Goal: Information Seeking & Learning: Learn about a topic

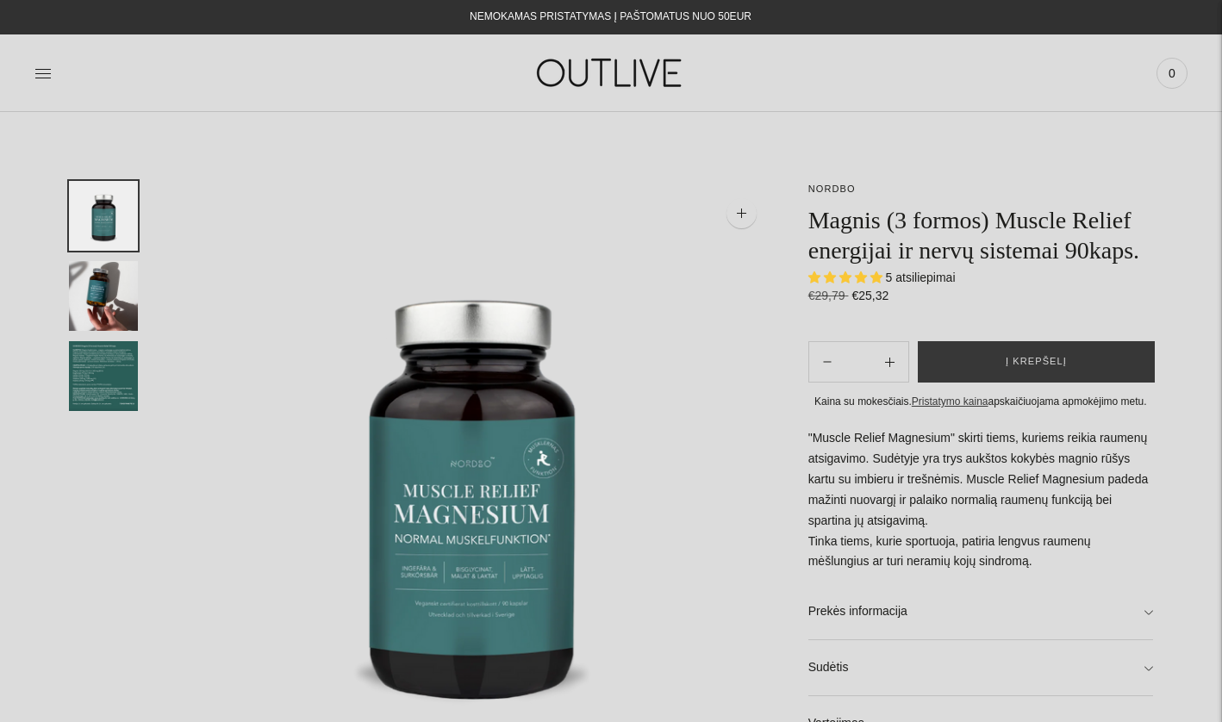
select select "**********"
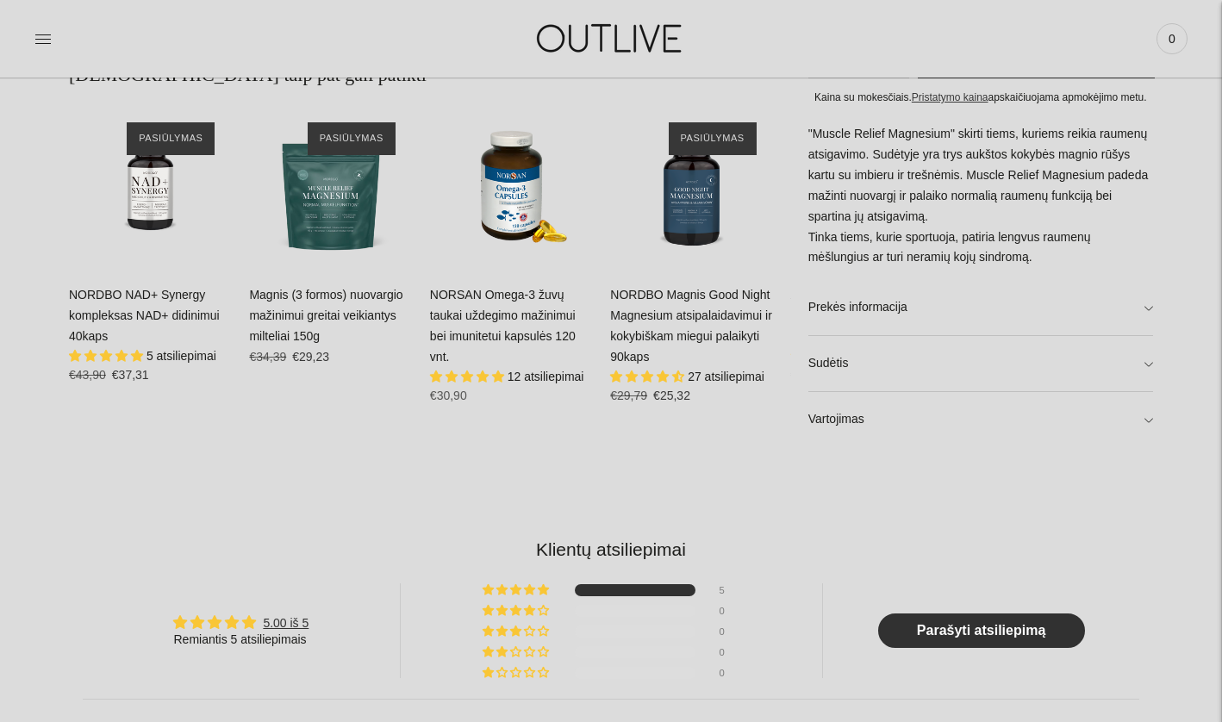
scroll to position [1060, 0]
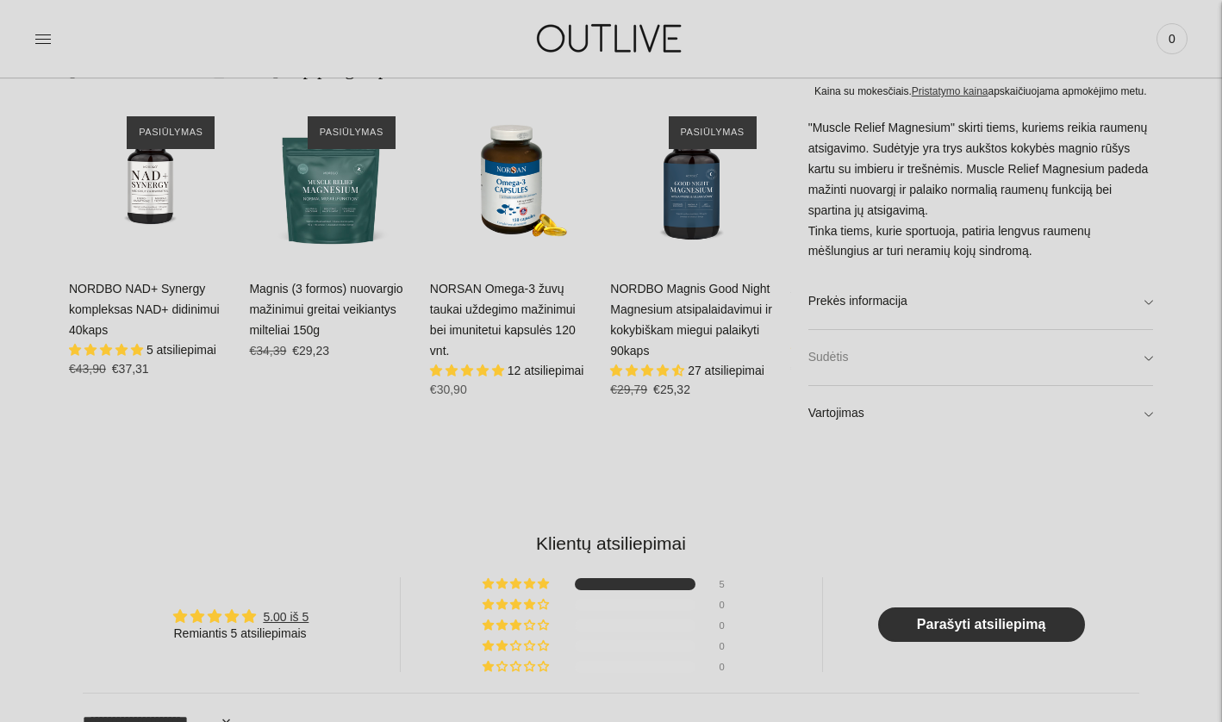
click at [849, 339] on link "Sudėtis" at bounding box center [981, 357] width 345 height 55
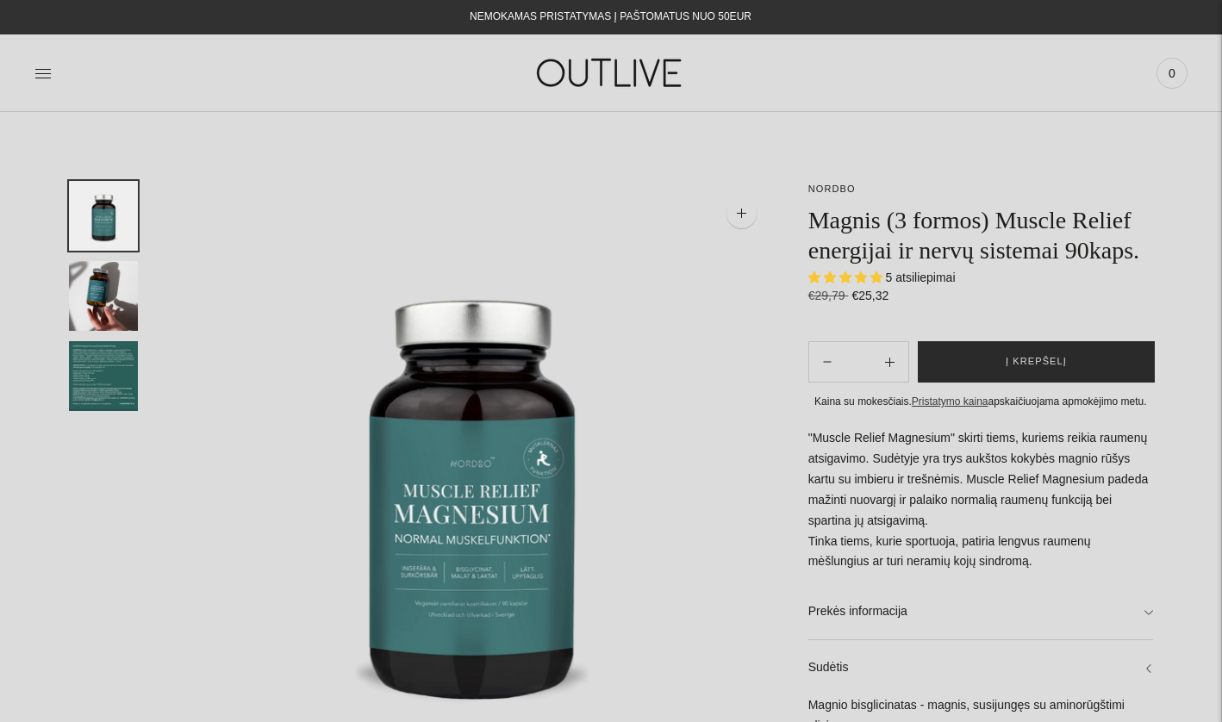
scroll to position [0, 0]
click at [983, 383] on button "Į krepšelį" at bounding box center [1036, 361] width 237 height 41
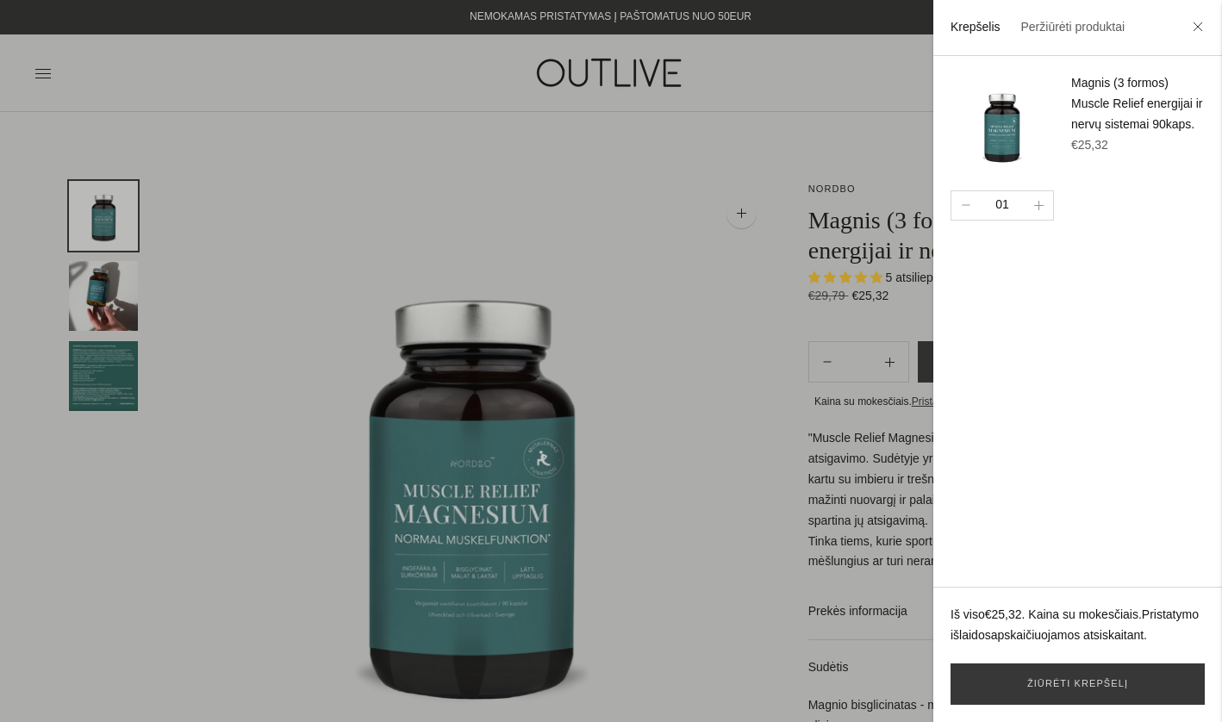
click at [42, 77] on div at bounding box center [611, 361] width 1222 height 722
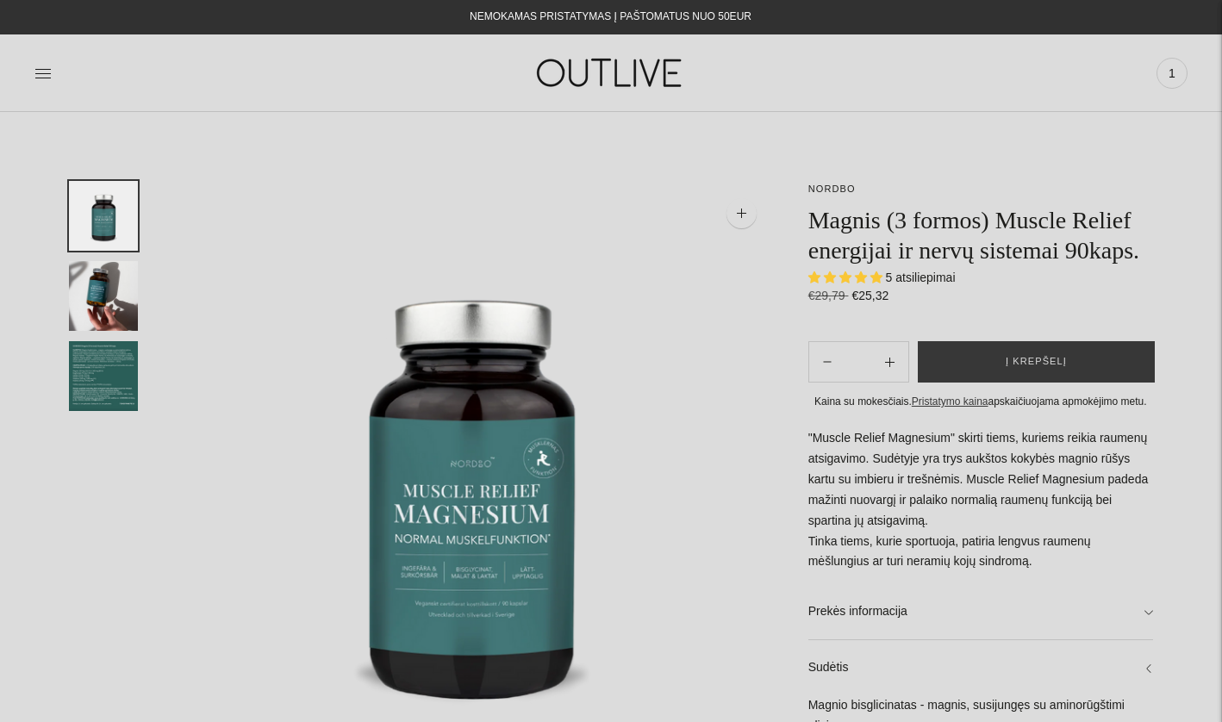
click at [42, 77] on icon at bounding box center [42, 73] width 17 height 17
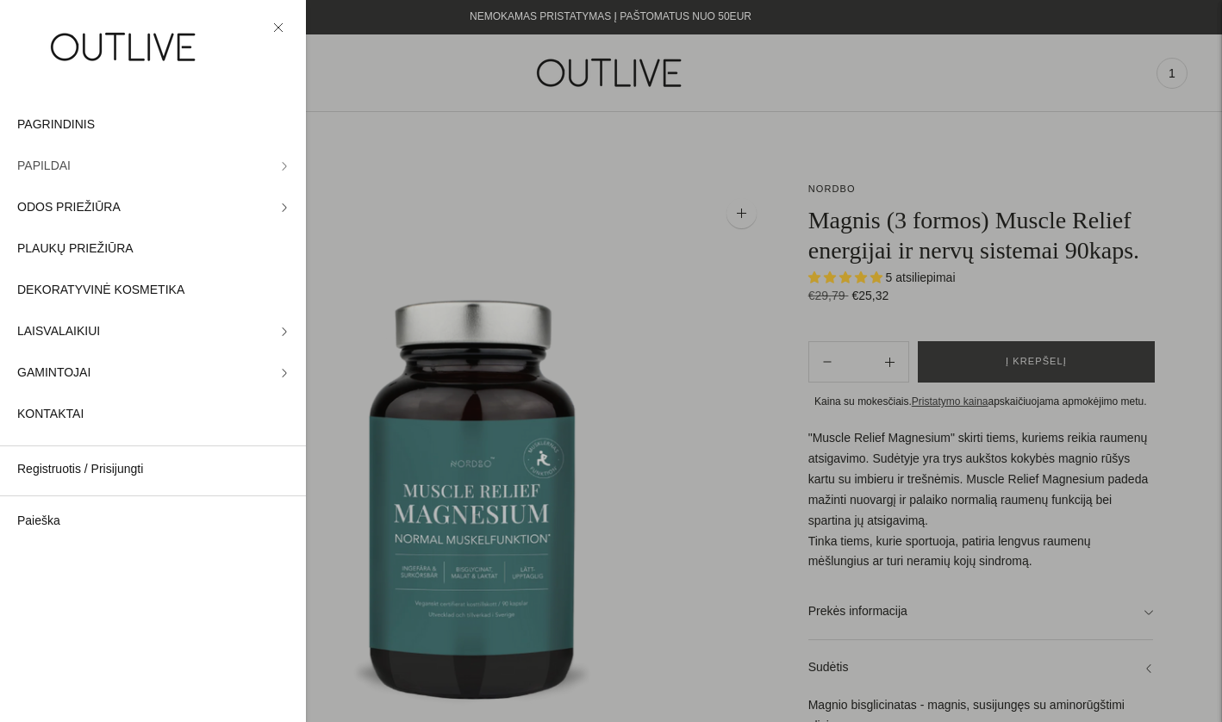
click at [88, 170] on link "PAPILDAI" at bounding box center [153, 166] width 306 height 41
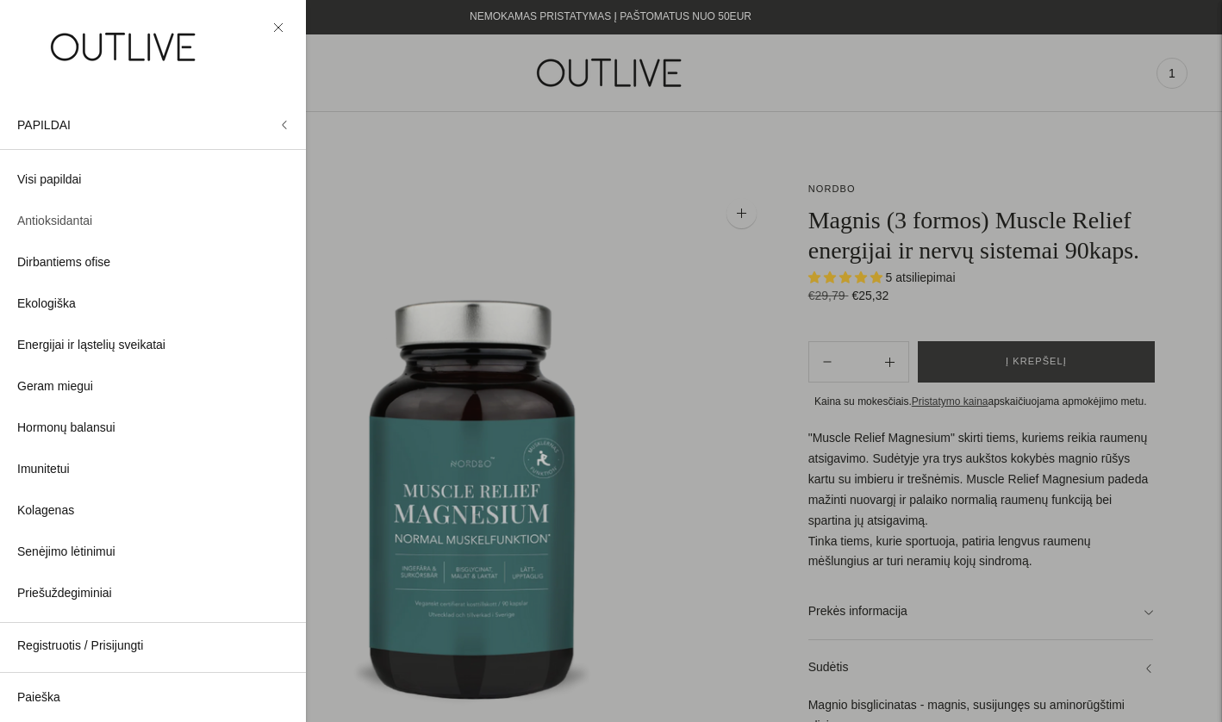
click at [78, 227] on span "Antioksidantai" at bounding box center [54, 221] width 75 height 21
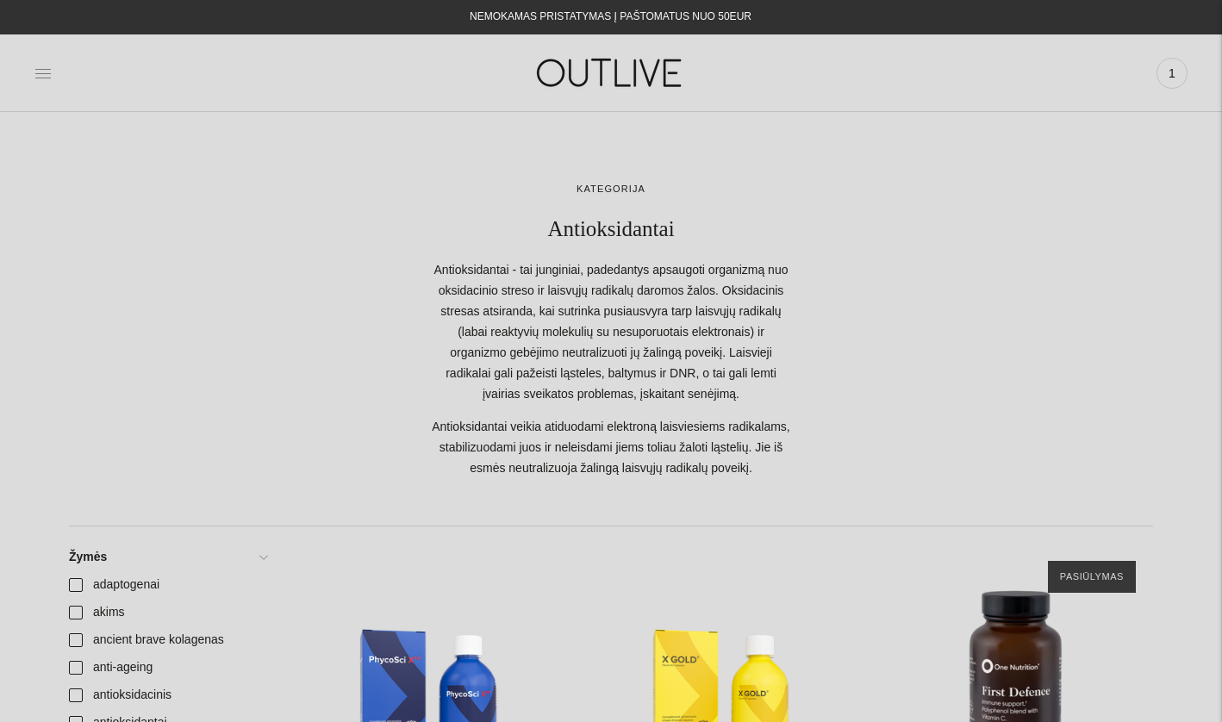
click at [44, 72] on icon at bounding box center [42, 73] width 17 height 17
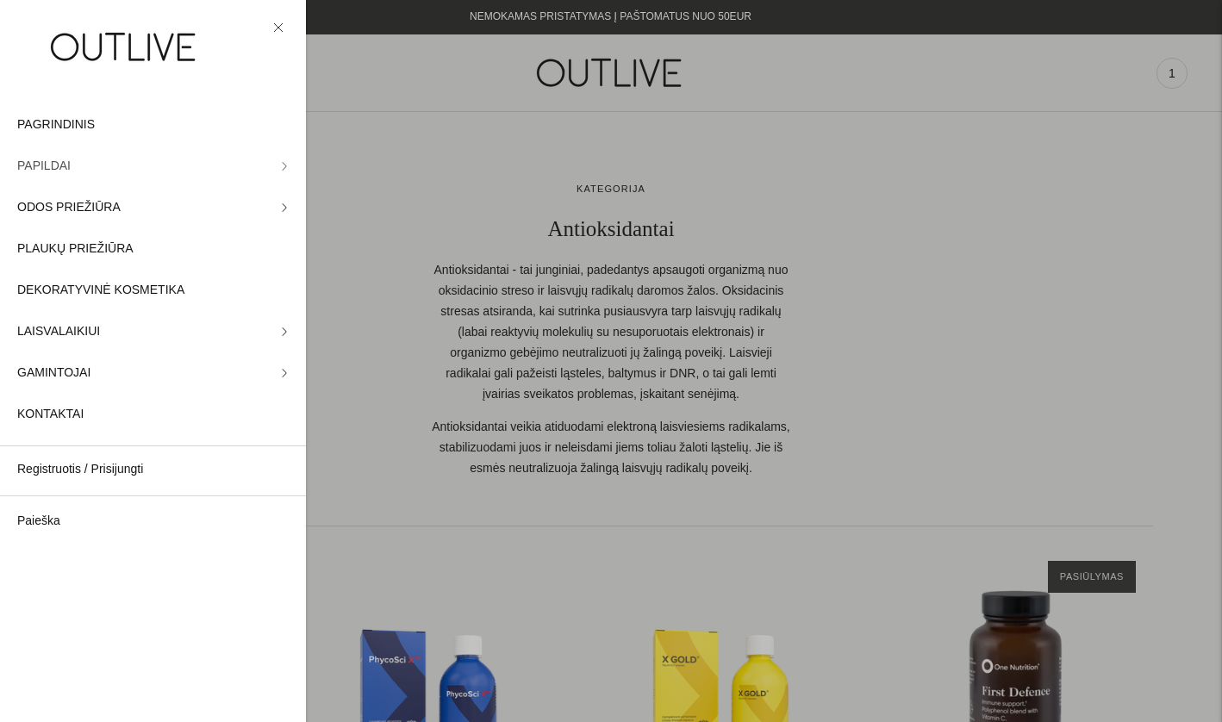
click at [136, 166] on link "PAPILDAI" at bounding box center [153, 166] width 306 height 41
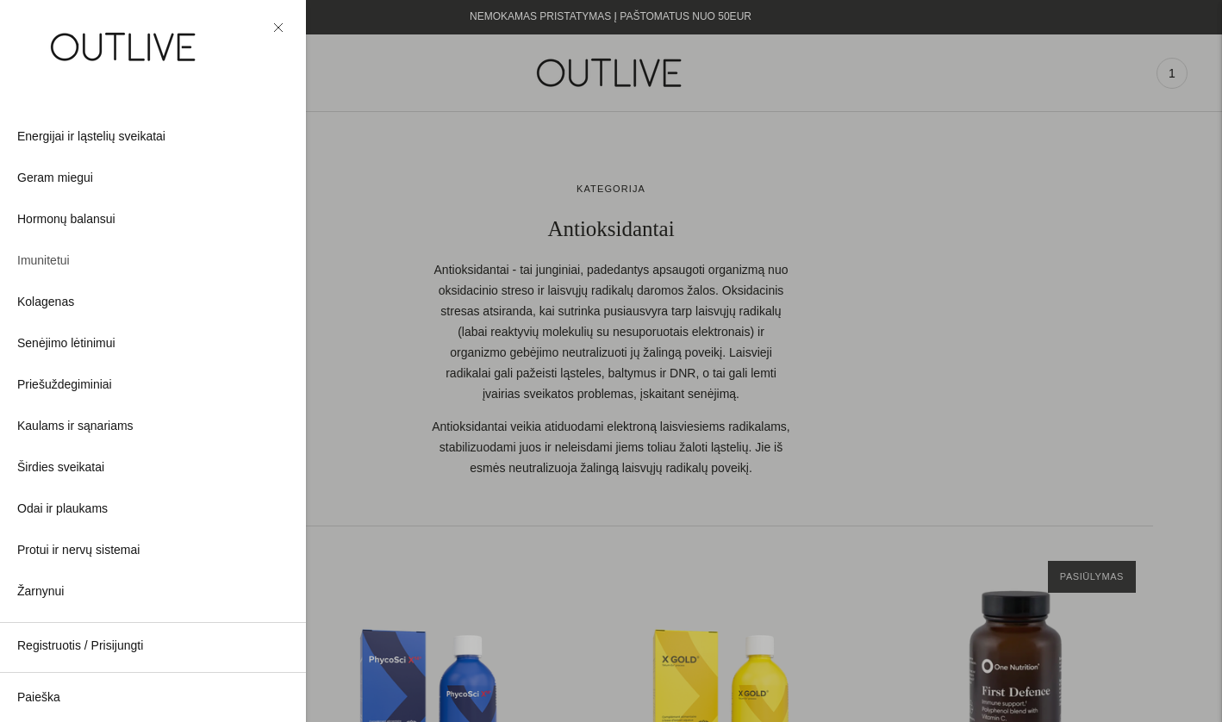
scroll to position [209, 0]
click at [109, 219] on span "Hormonų balansui" at bounding box center [66, 219] width 98 height 21
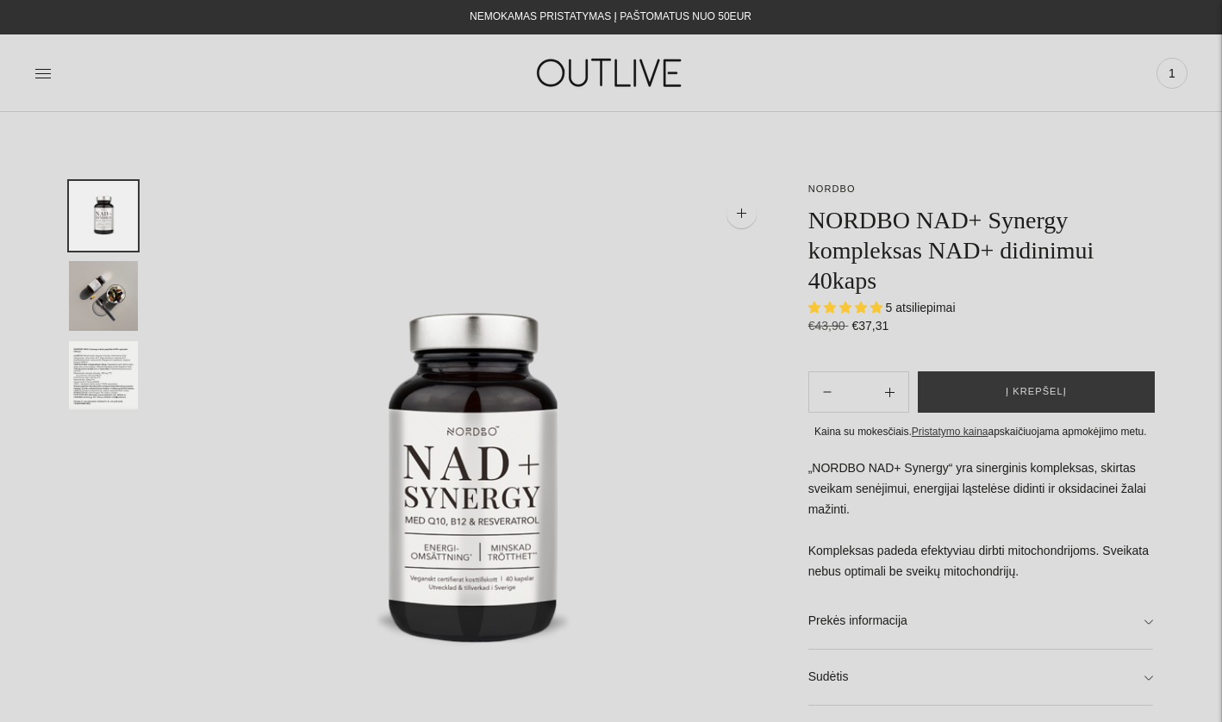
select select "**********"
click at [127, 272] on img "Translation missing: en.general.accessibility.image_thumbail" at bounding box center [103, 296] width 69 height 70
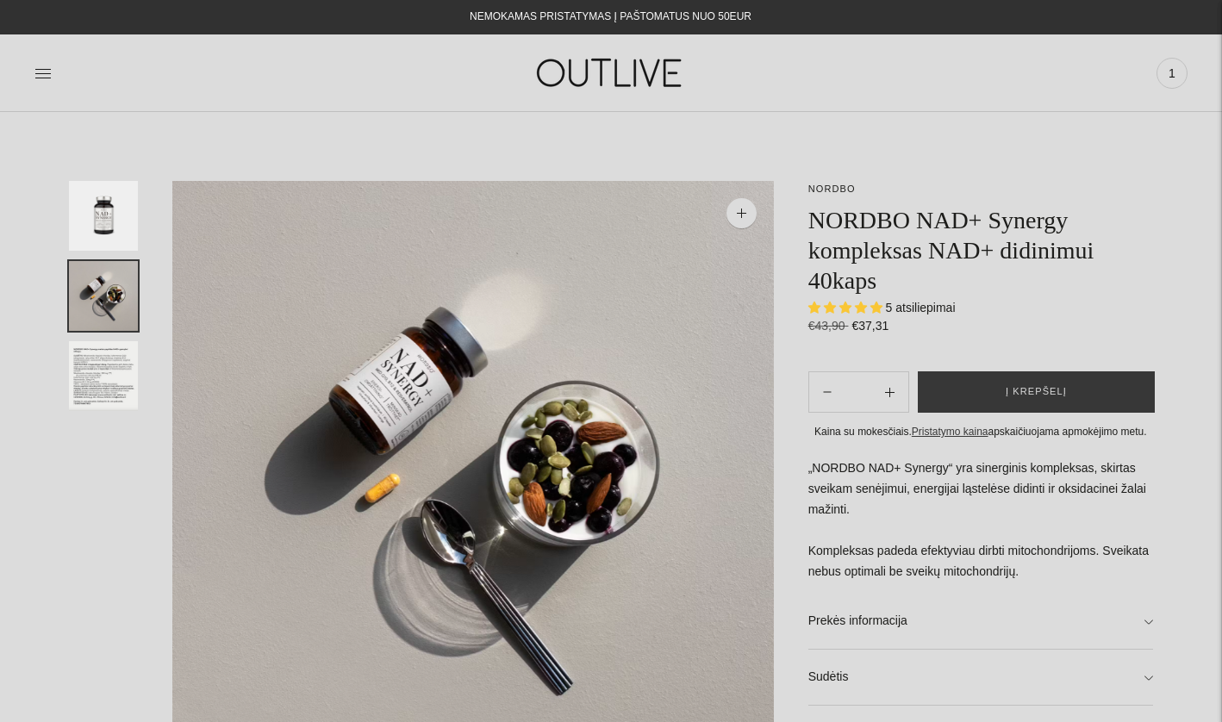
click at [98, 381] on img "Translation missing: en.general.accessibility.image_thumbail" at bounding box center [103, 376] width 69 height 70
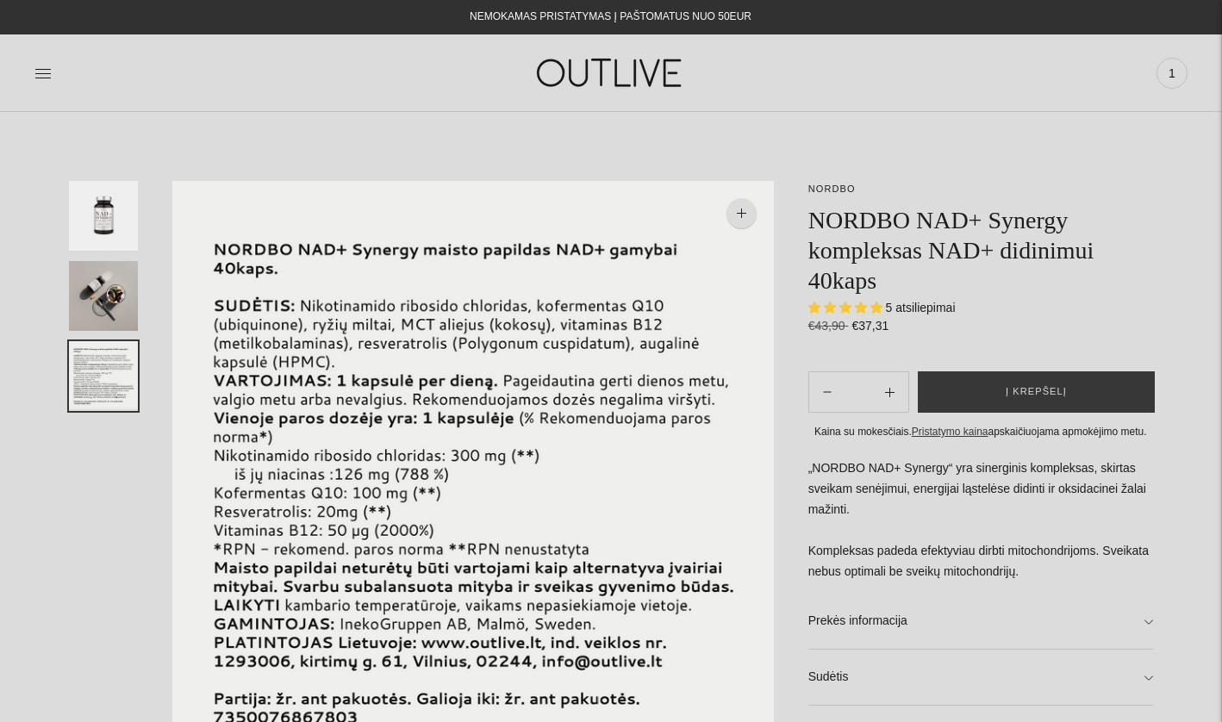
click at [126, 234] on img "Translation missing: en.general.accessibility.image_thumbail" at bounding box center [103, 216] width 69 height 70
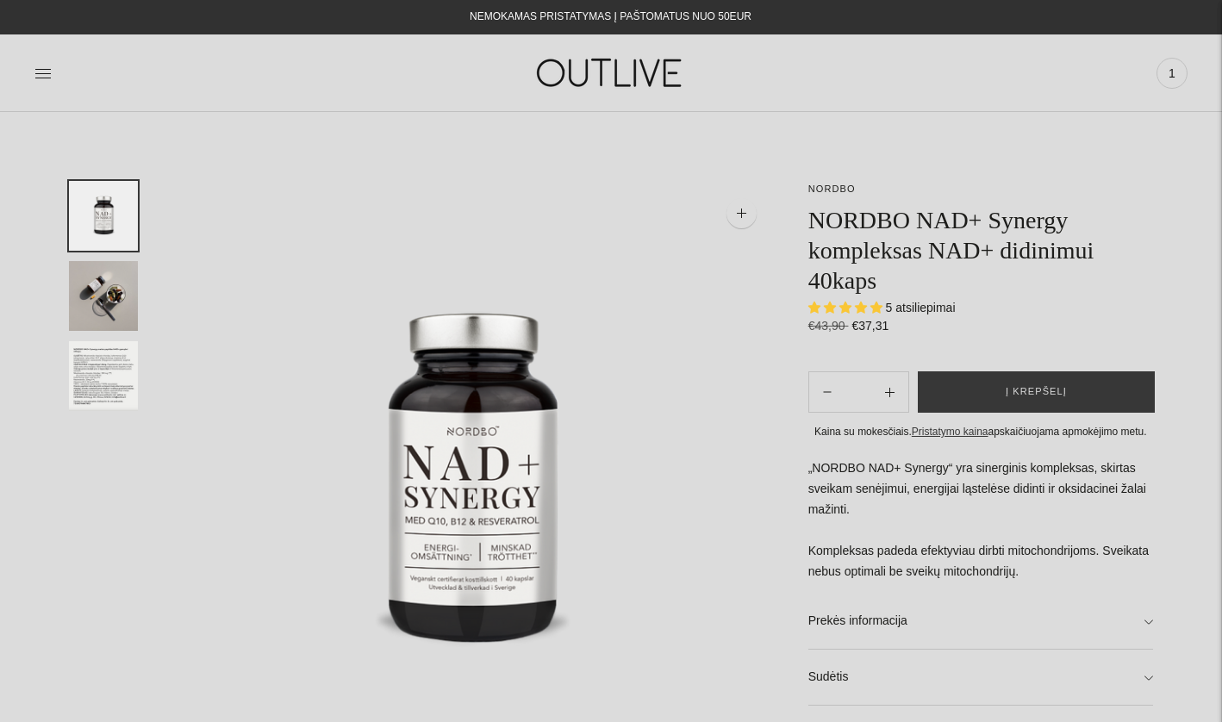
click at [930, 305] on span "5 atsiliepimai" at bounding box center [921, 308] width 70 height 14
click at [875, 312] on span "5.00 stars" at bounding box center [877, 307] width 12 height 11
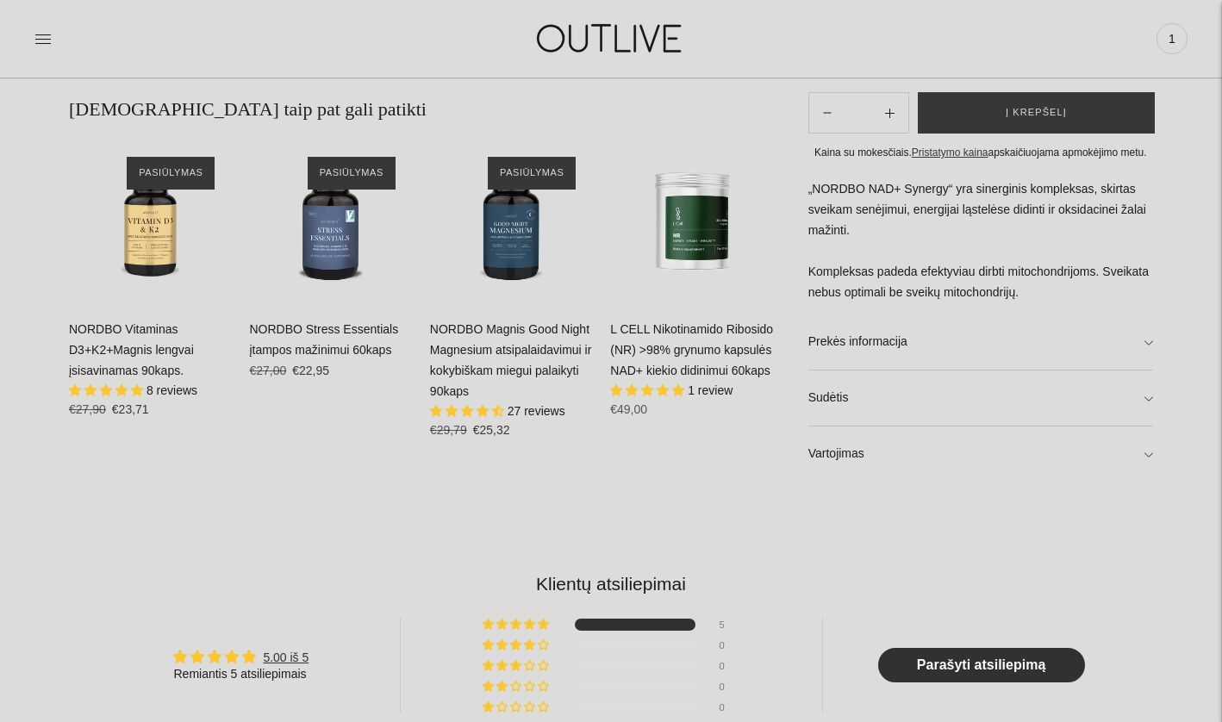
scroll to position [1049, 0]
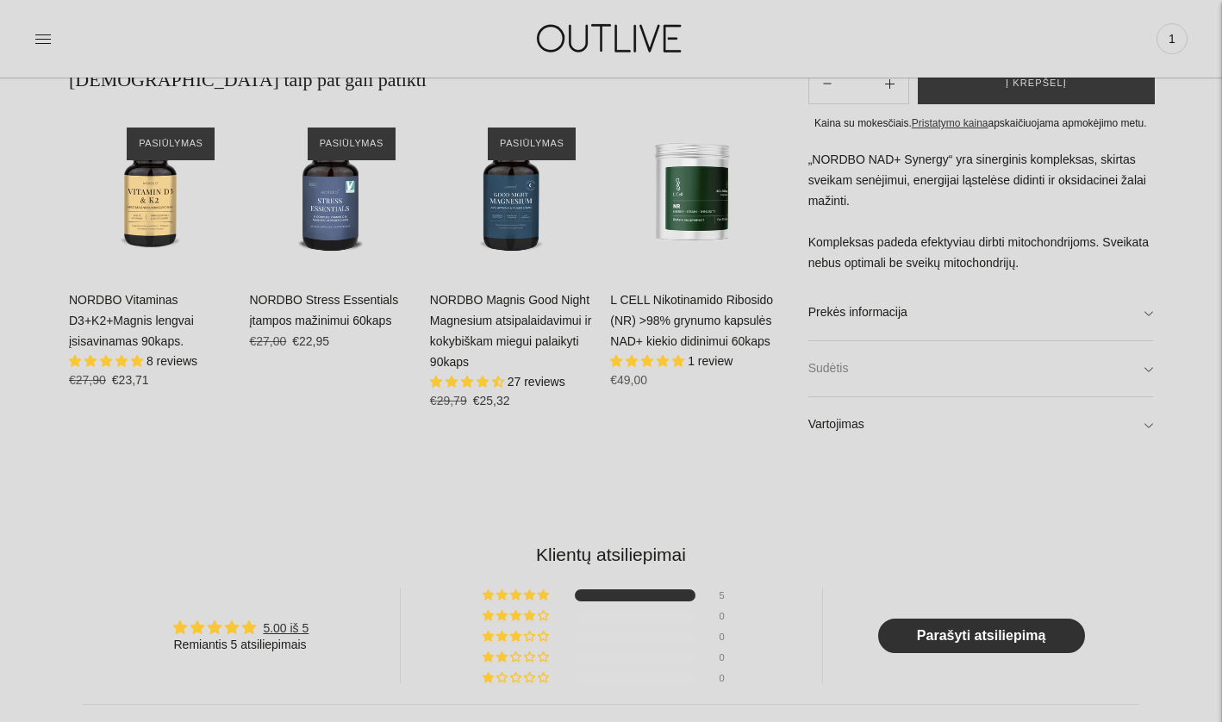
click at [891, 365] on link "Sudėtis" at bounding box center [981, 368] width 345 height 55
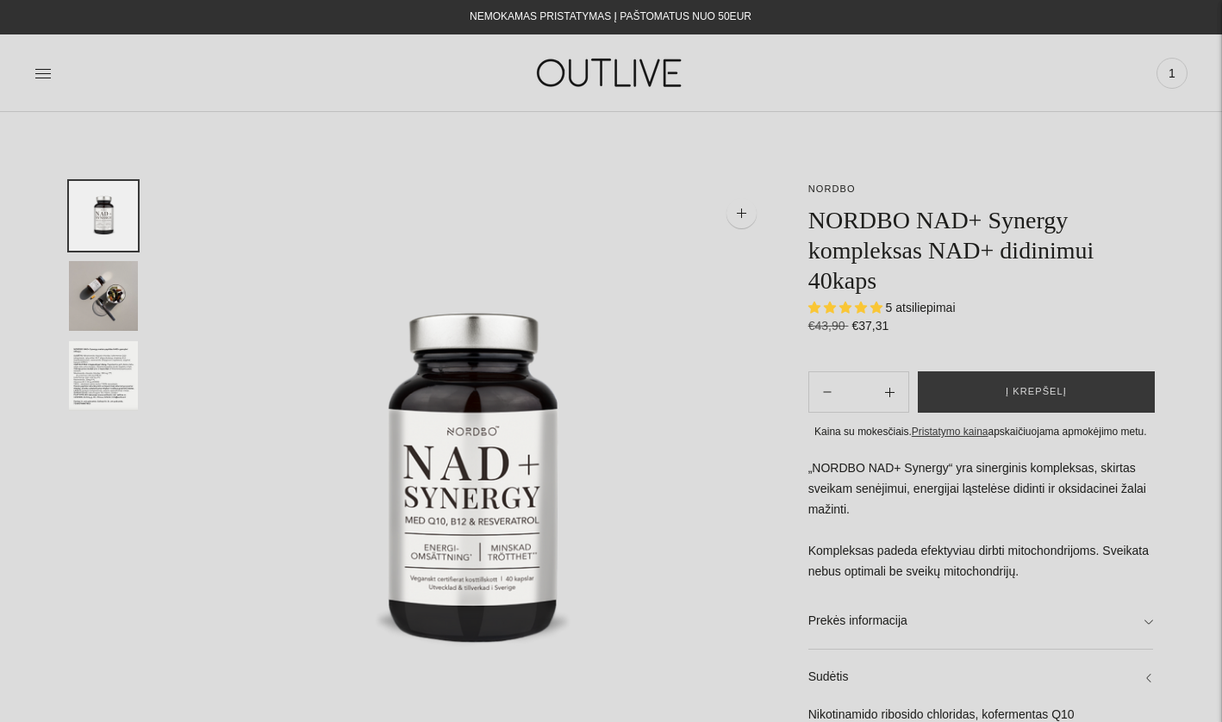
scroll to position [0, 0]
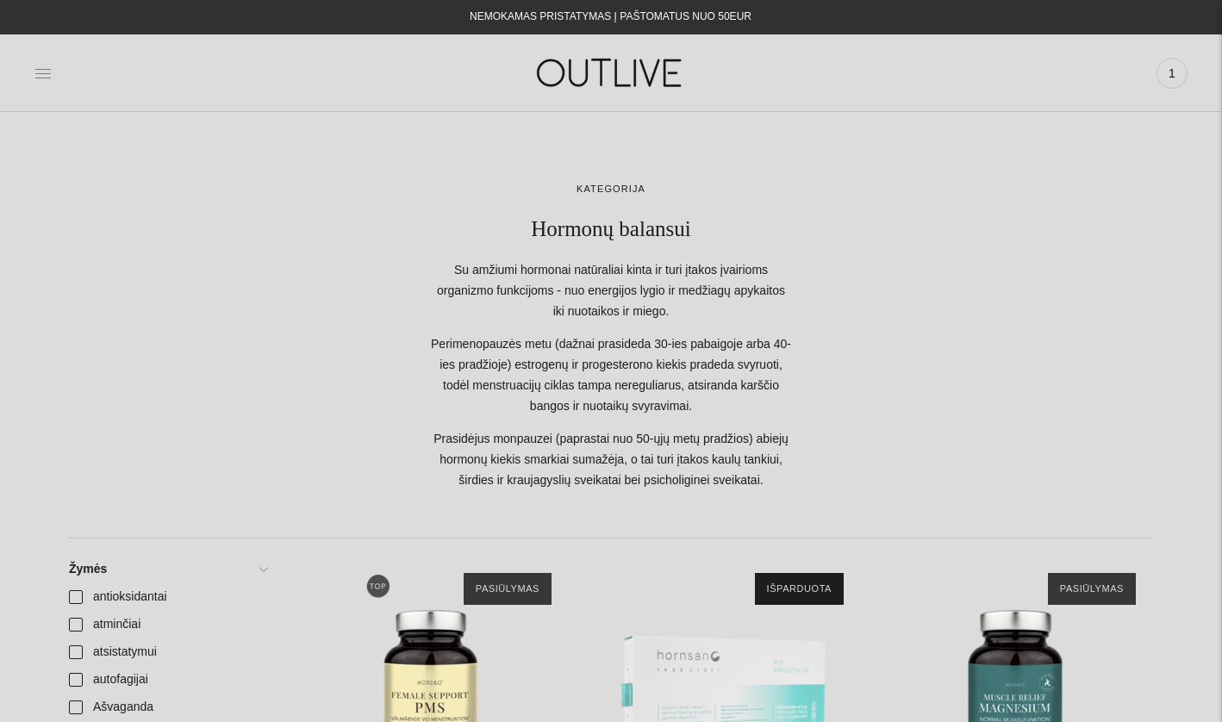
click at [46, 81] on icon at bounding box center [42, 73] width 17 height 17
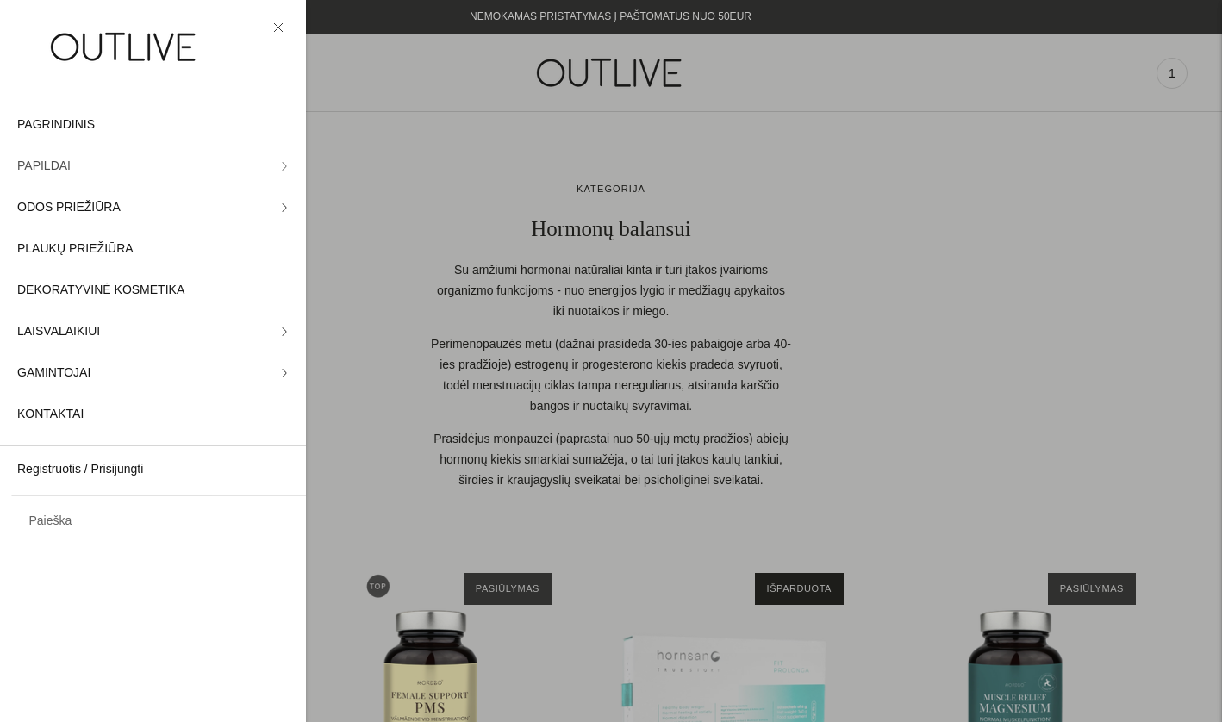
click at [156, 176] on link "PAPILDAI" at bounding box center [153, 166] width 306 height 41
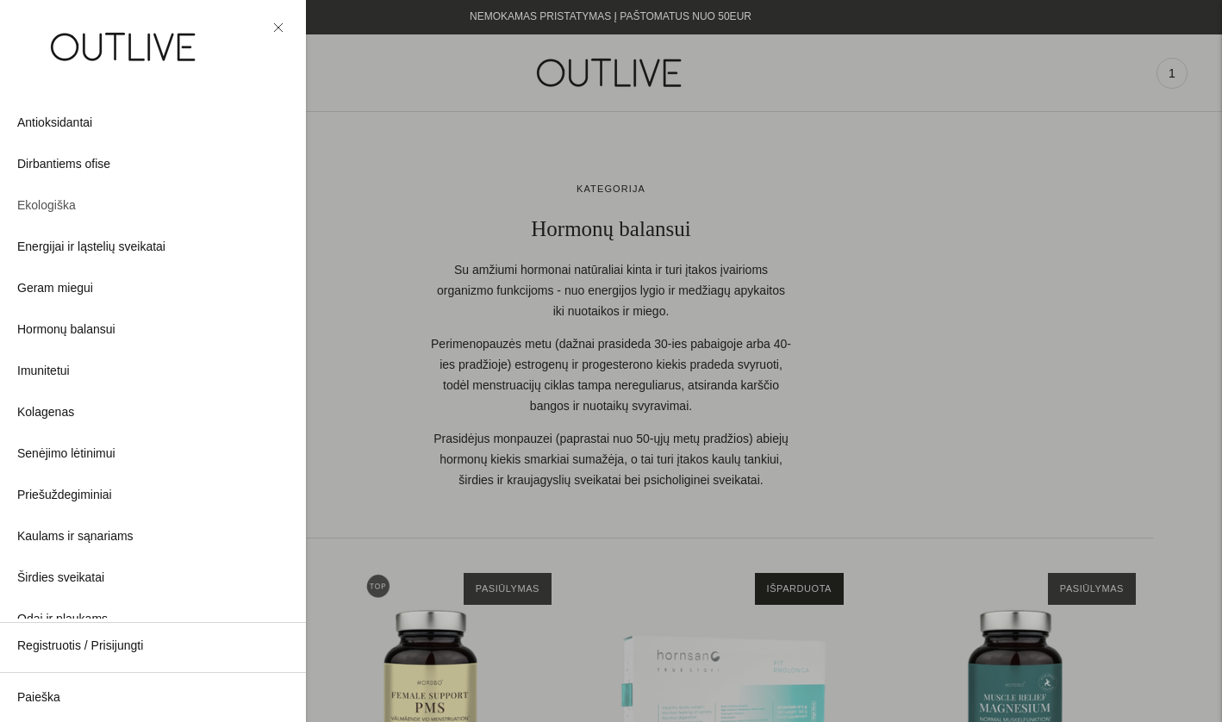
scroll to position [140, 0]
click at [153, 208] on span "Energijai ir ląstelių sveikatai" at bounding box center [91, 206] width 148 height 21
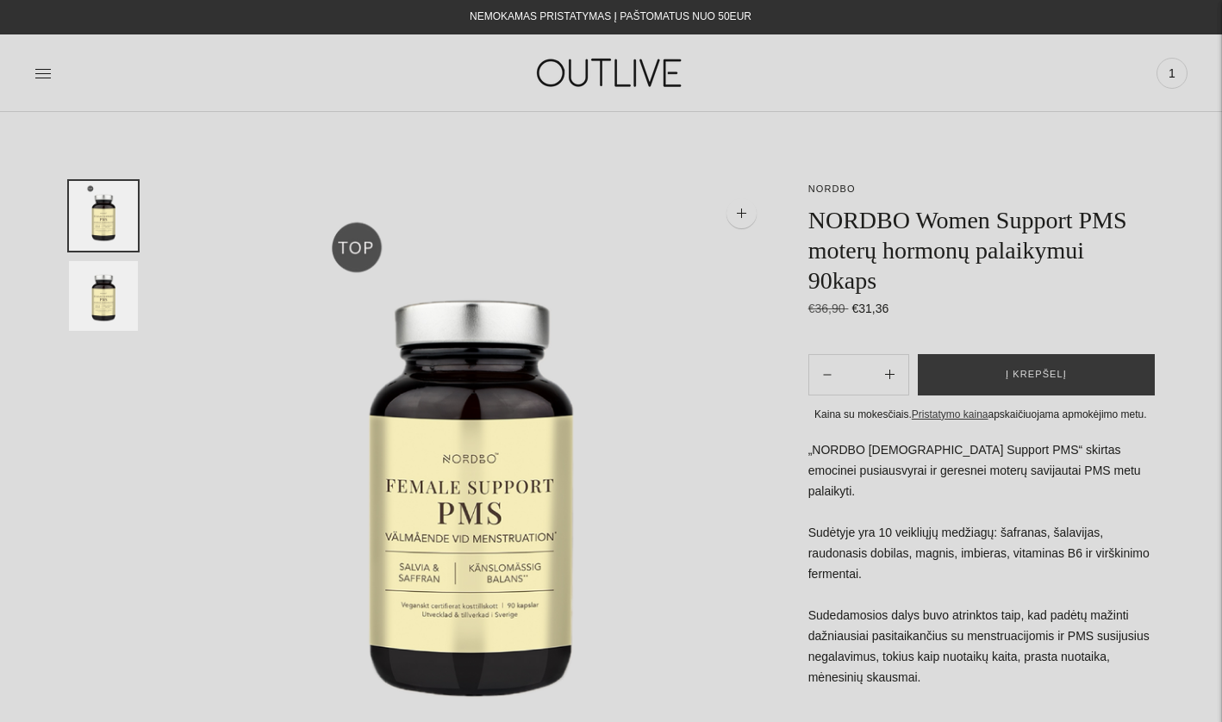
click at [753, 375] on img at bounding box center [473, 482] width 602 height 602
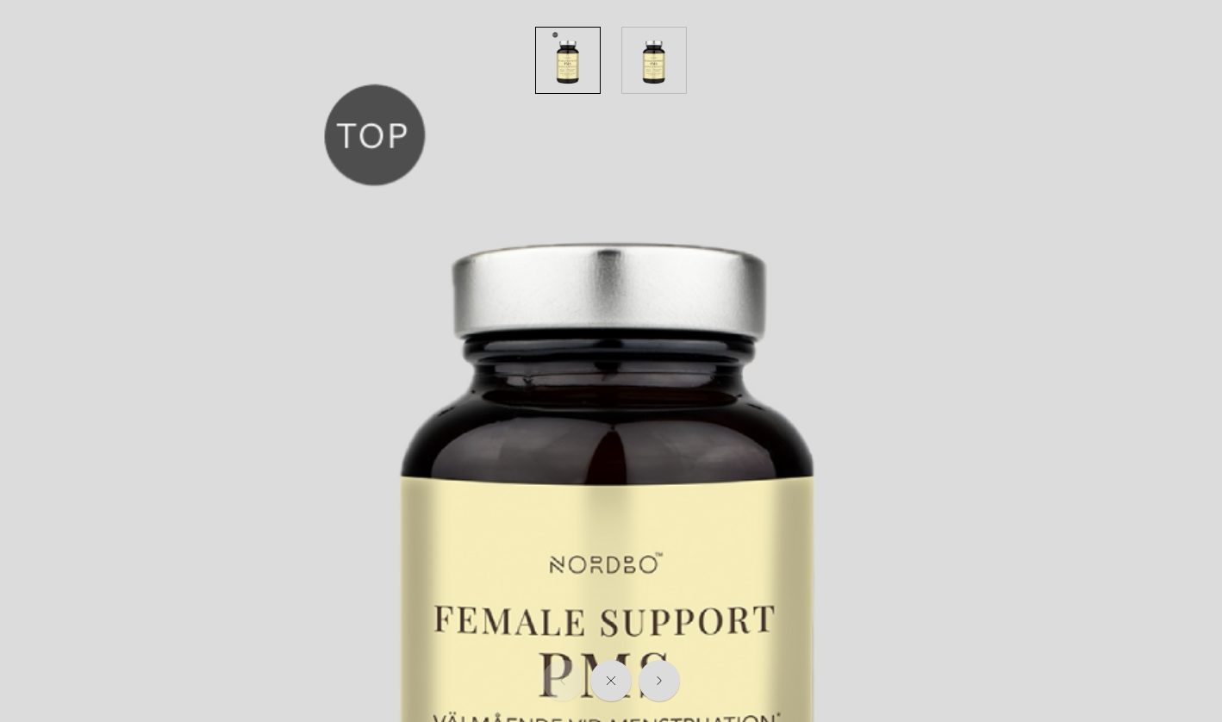
click at [977, 299] on img at bounding box center [611, 611] width 1222 height 1222
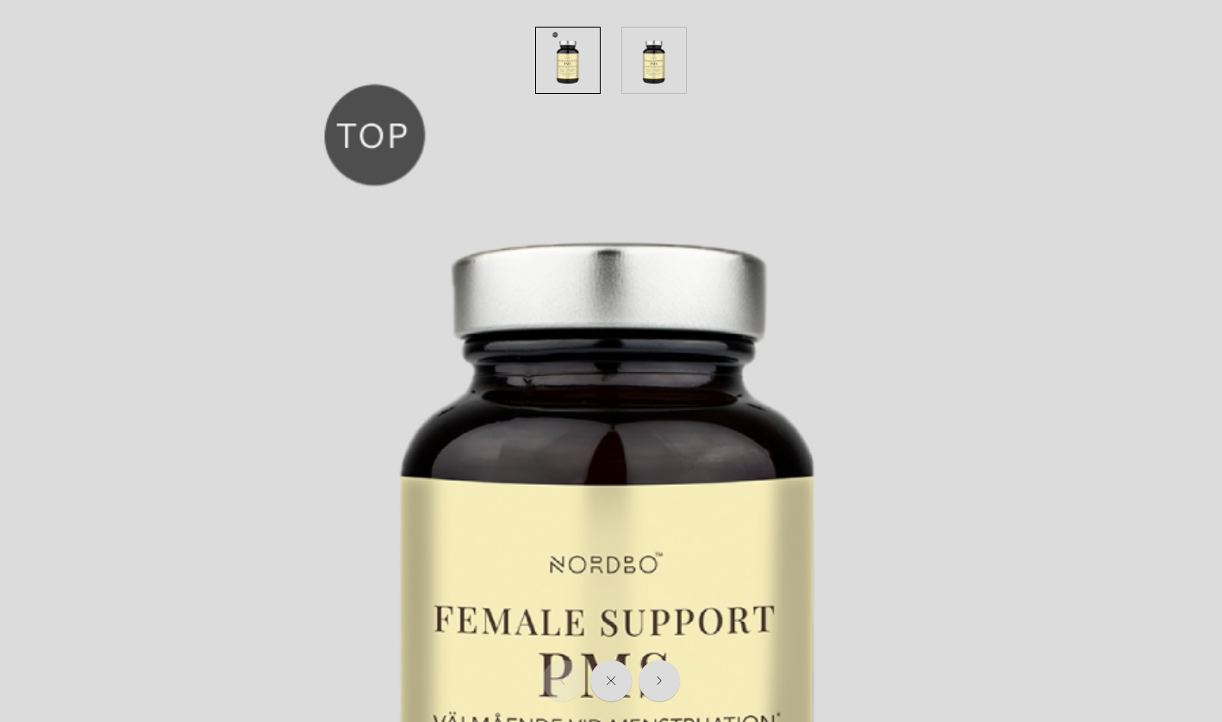
scroll to position [10, 0]
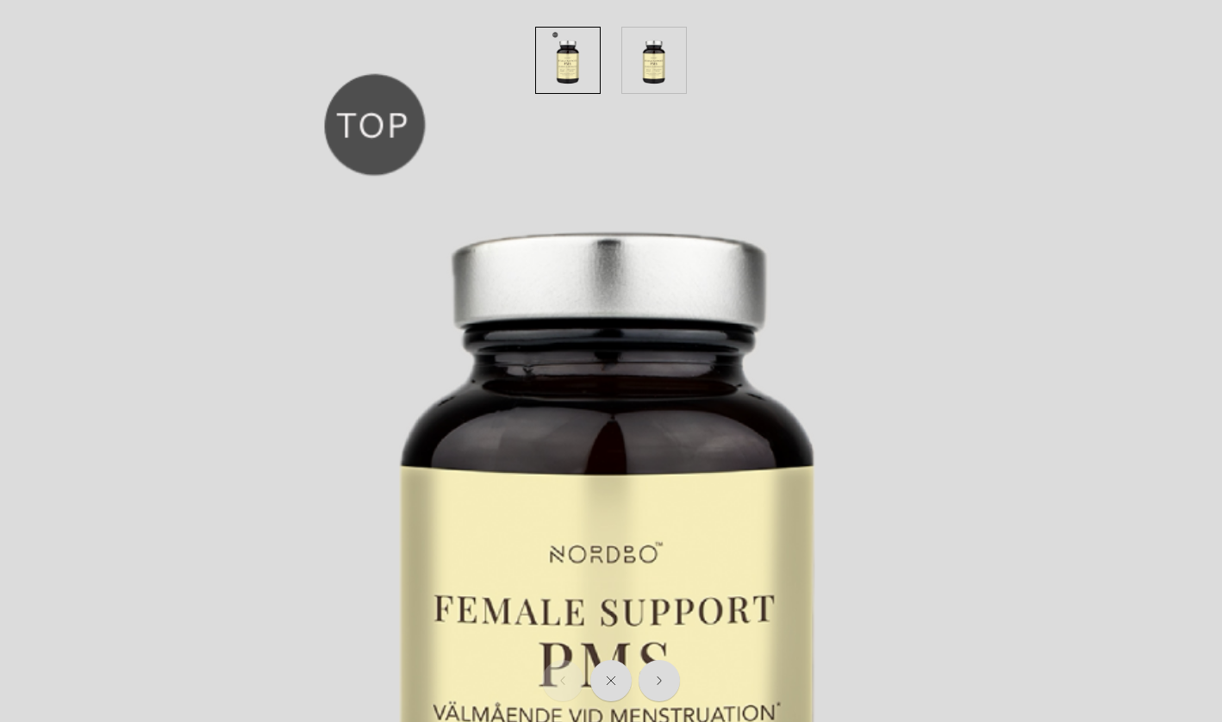
click at [981, 70] on div at bounding box center [611, 60] width 1188 height 86
click at [1114, 28] on div at bounding box center [611, 60] width 1188 height 86
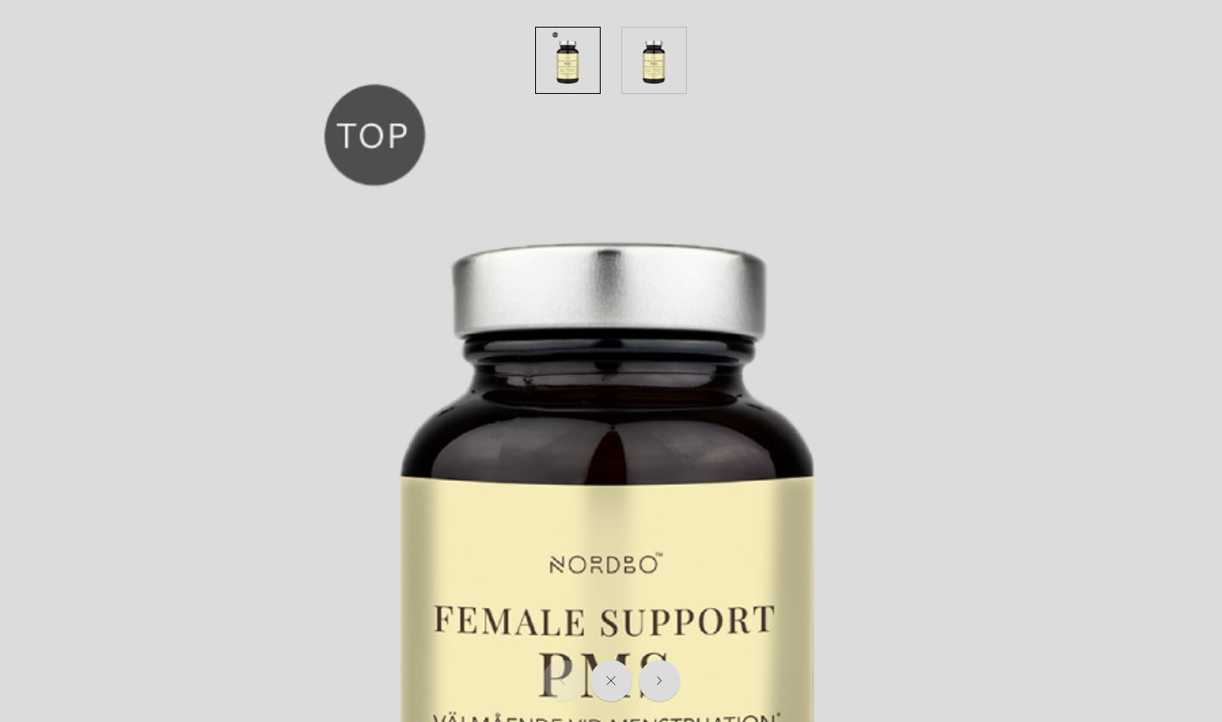
scroll to position [0, 0]
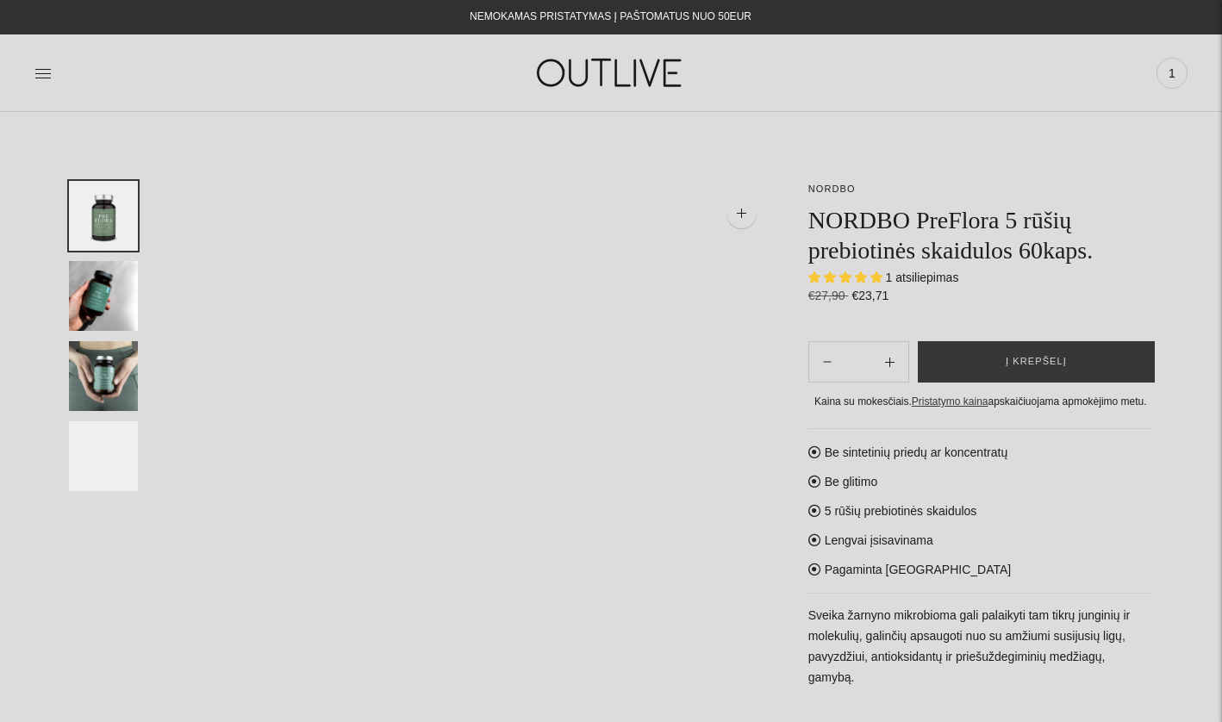
select select "**********"
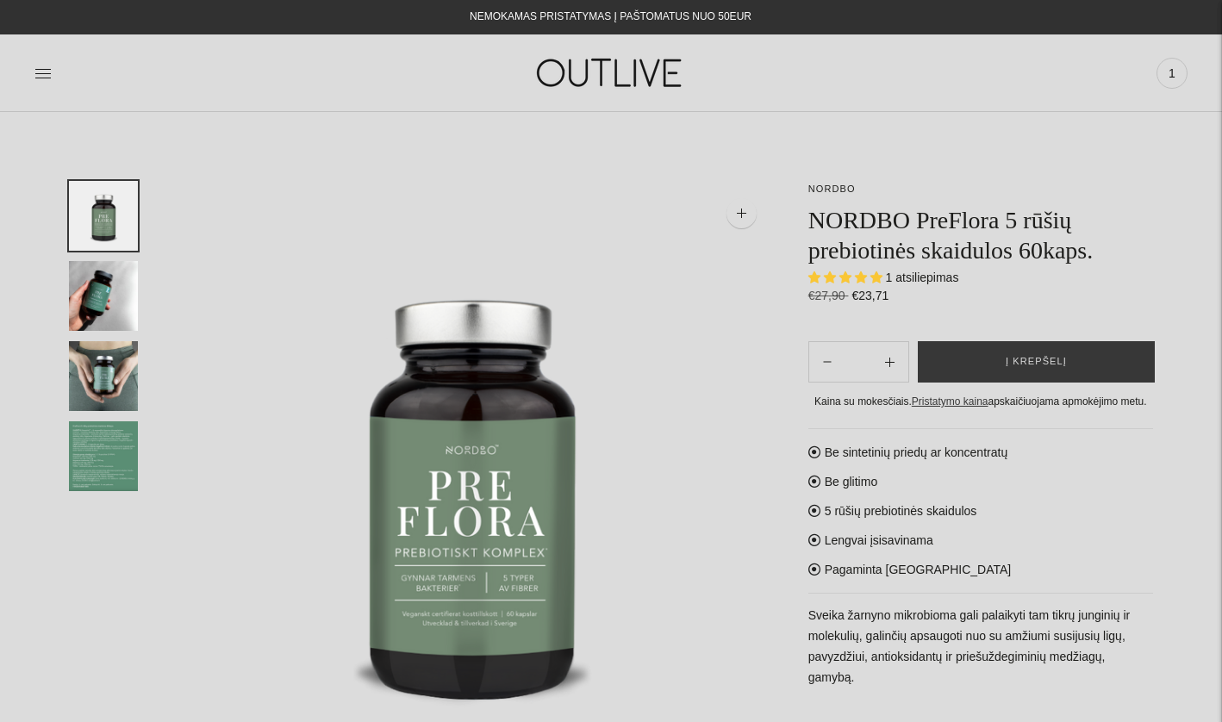
click at [106, 298] on img "Translation missing: en.general.accessibility.image_thumbail" at bounding box center [103, 296] width 69 height 70
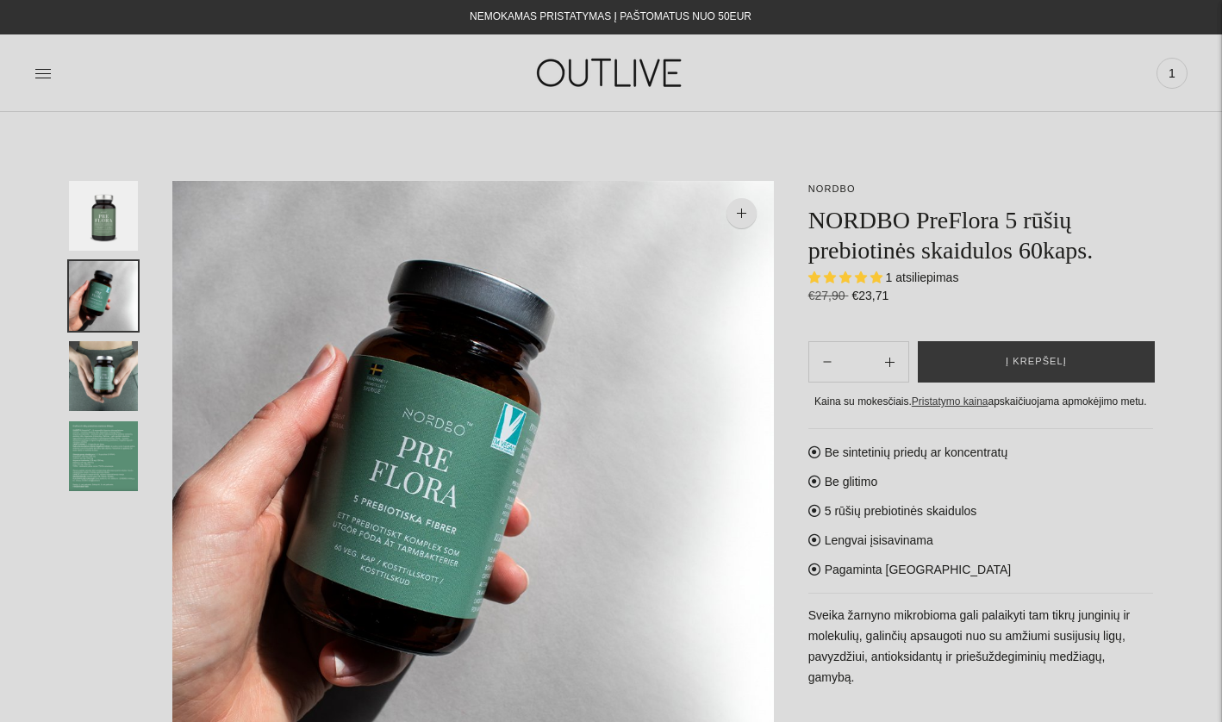
click at [114, 367] on img "Translation missing: en.general.accessibility.image_thumbail" at bounding box center [103, 376] width 69 height 70
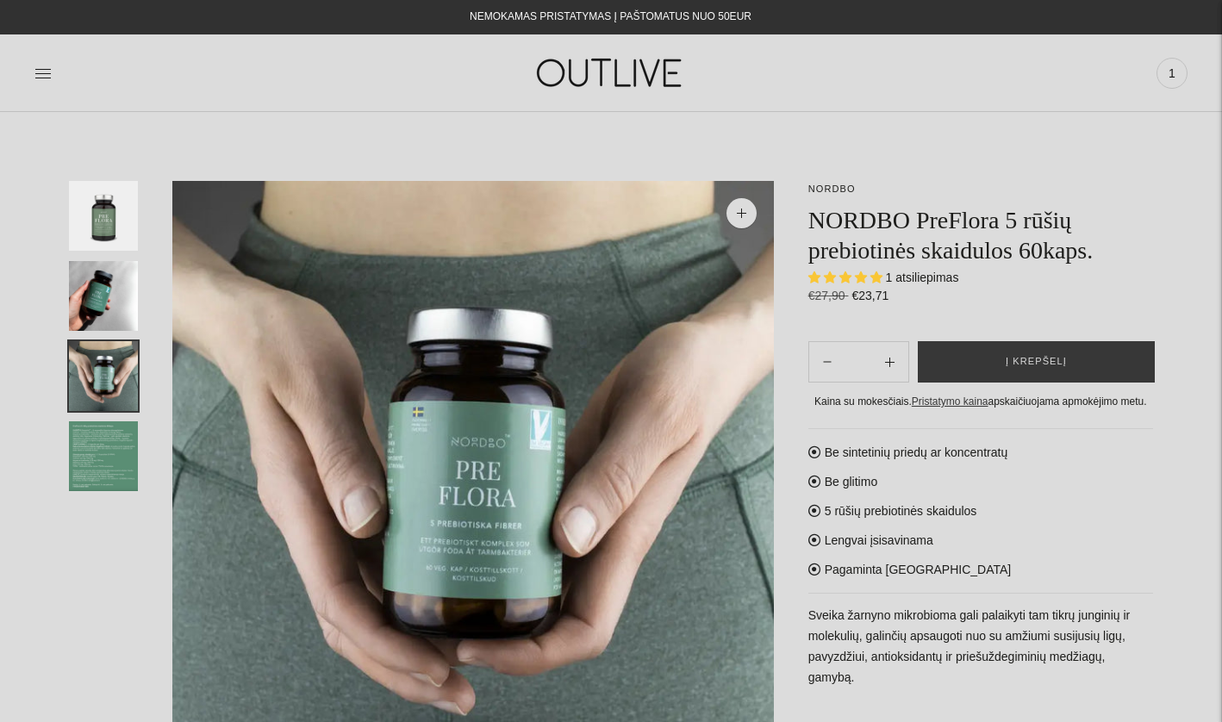
click at [114, 458] on img "Translation missing: en.general.accessibility.image_thumbail" at bounding box center [103, 456] width 69 height 70
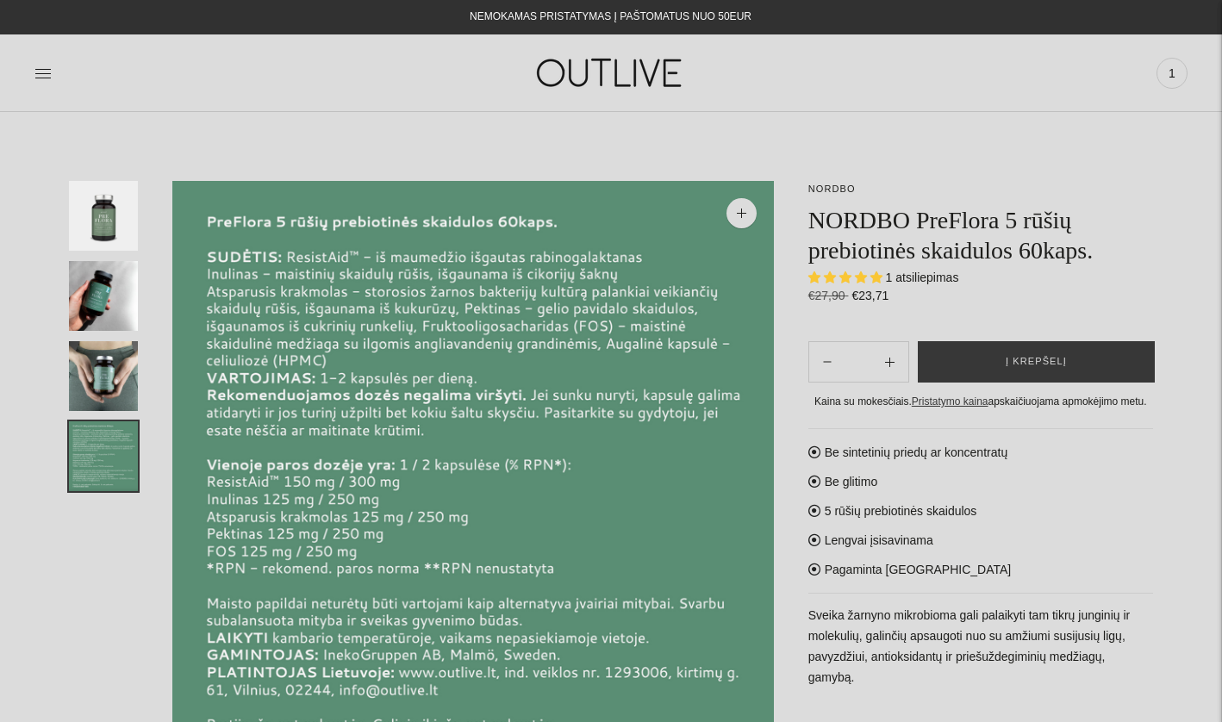
click at [99, 227] on img "Translation missing: en.general.accessibility.image_thumbail" at bounding box center [103, 216] width 69 height 70
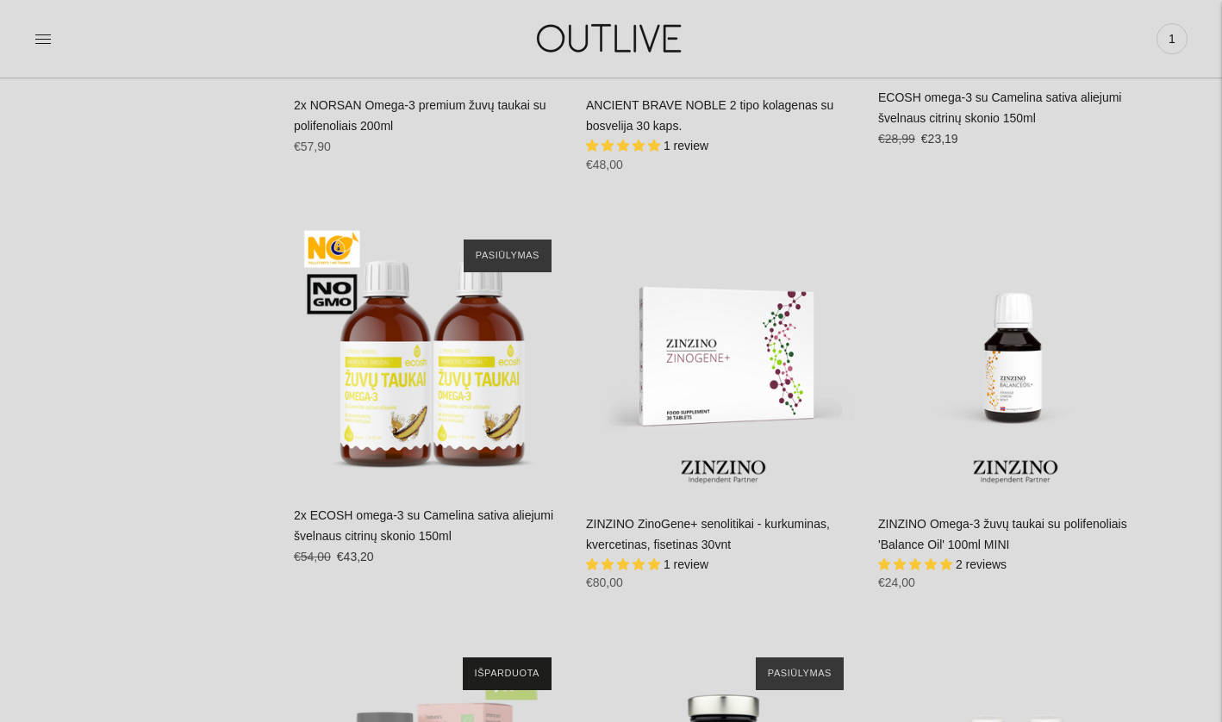
scroll to position [6166, 0]
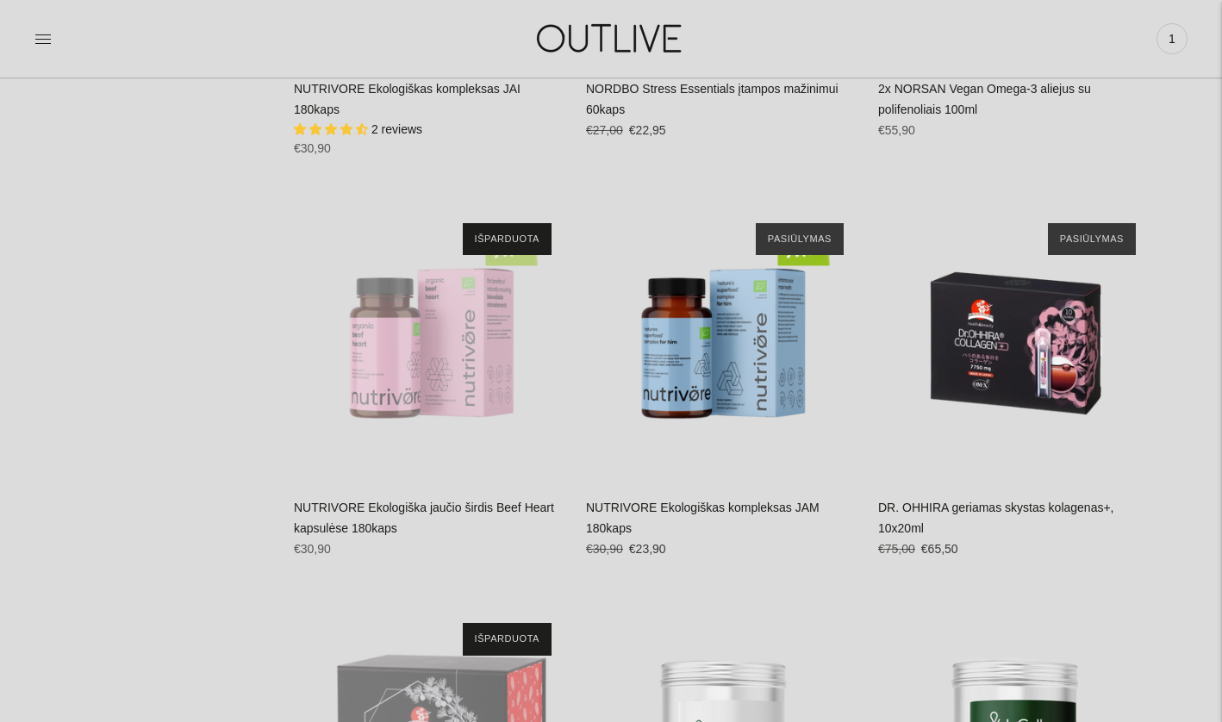
scroll to position [7007, 0]
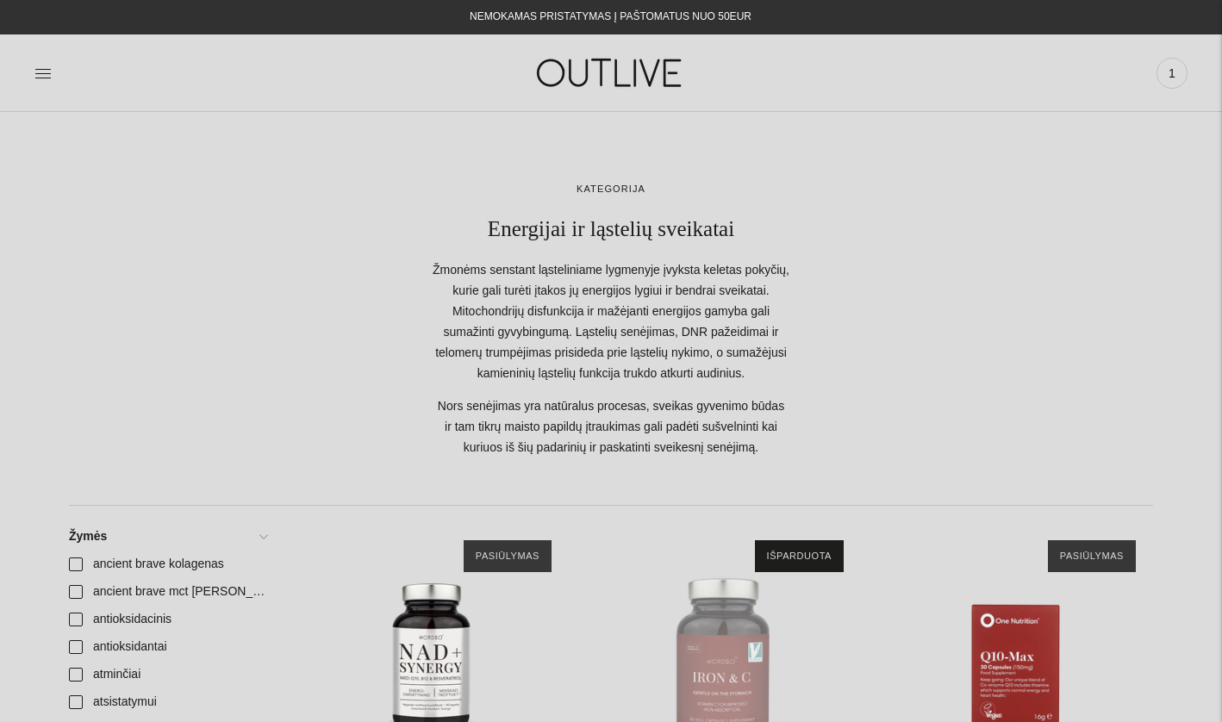
scroll to position [0, 0]
click at [56, 78] on div at bounding box center [226, 72] width 384 height 59
click at [38, 78] on icon at bounding box center [43, 73] width 16 height 9
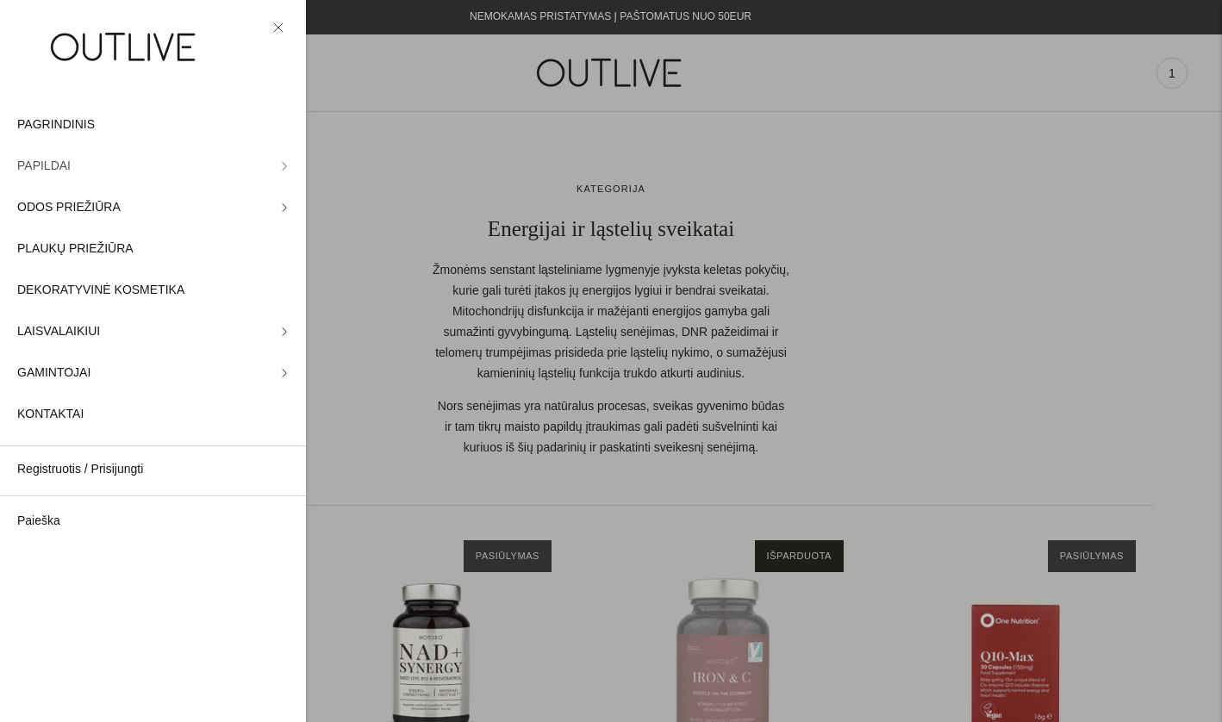
click at [159, 159] on link "PAPILDAI" at bounding box center [153, 166] width 306 height 41
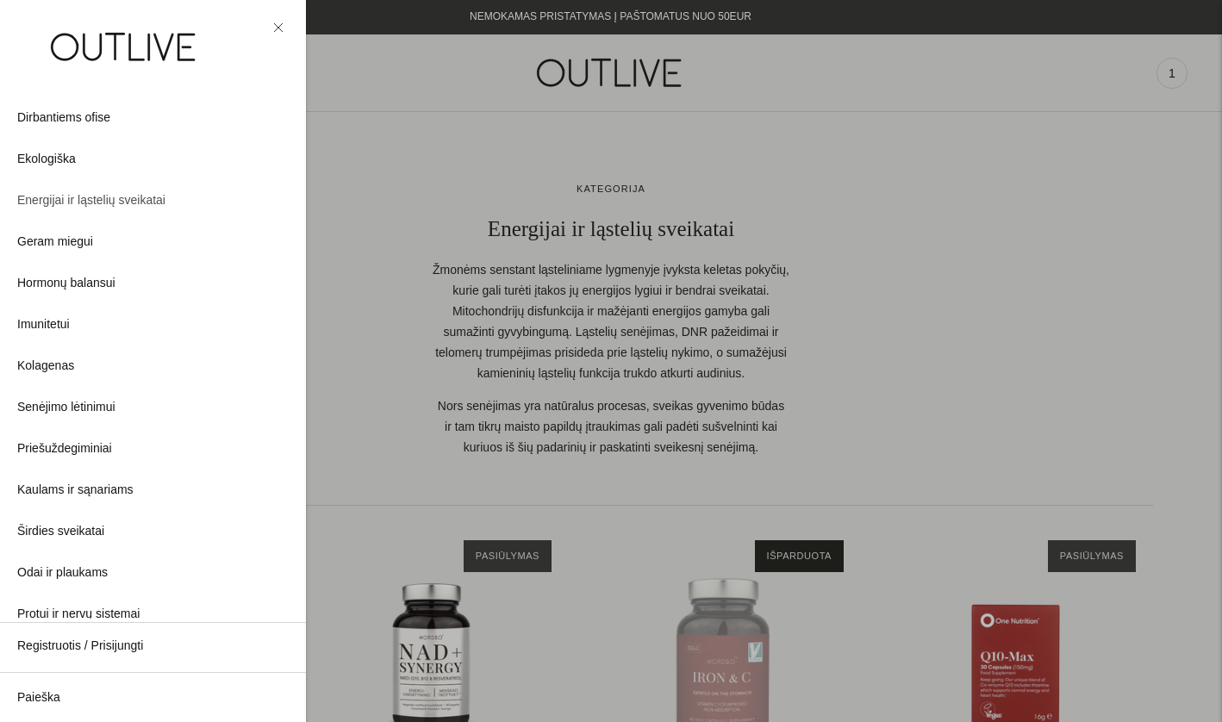
scroll to position [154, 0]
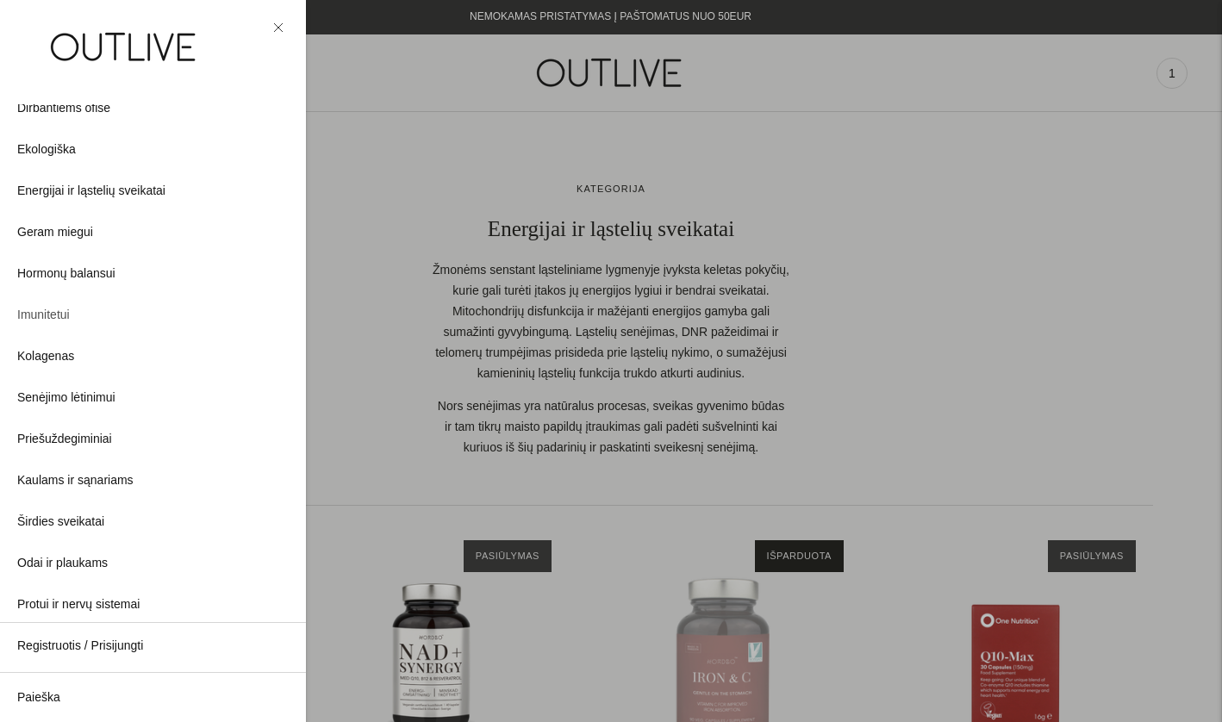
click at [53, 315] on span "Imunitetui" at bounding box center [43, 315] width 53 height 21
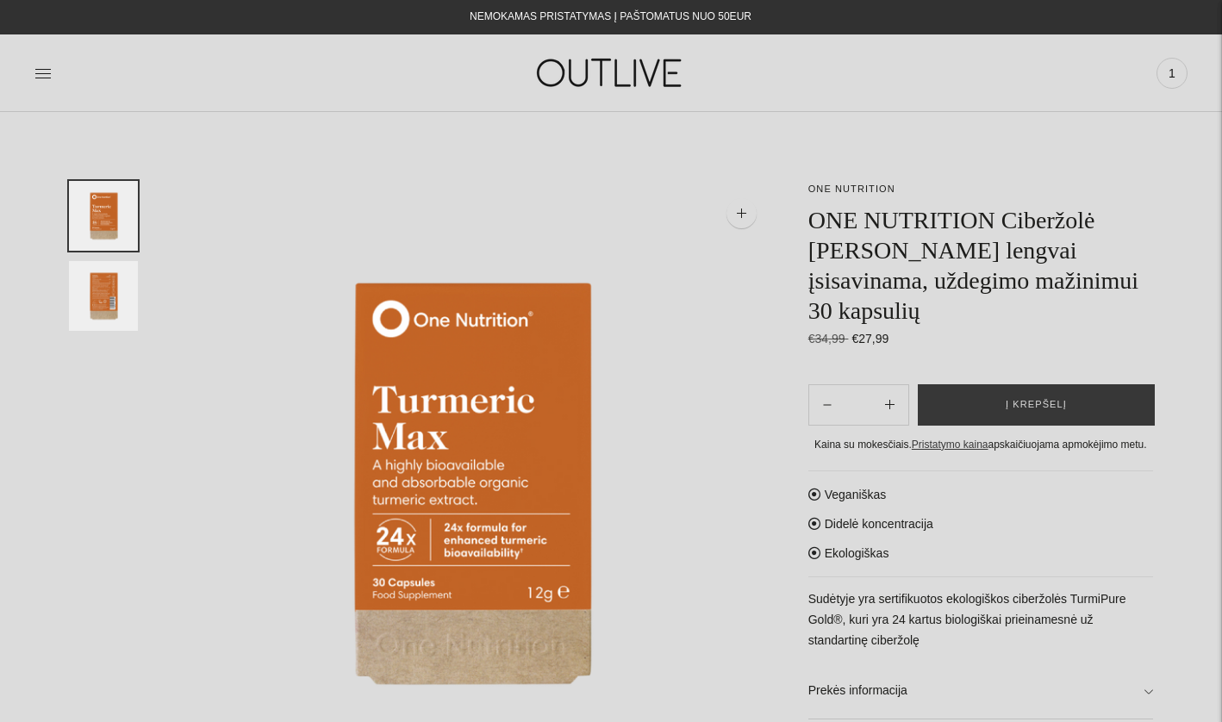
click at [43, 71] on icon at bounding box center [42, 73] width 17 height 17
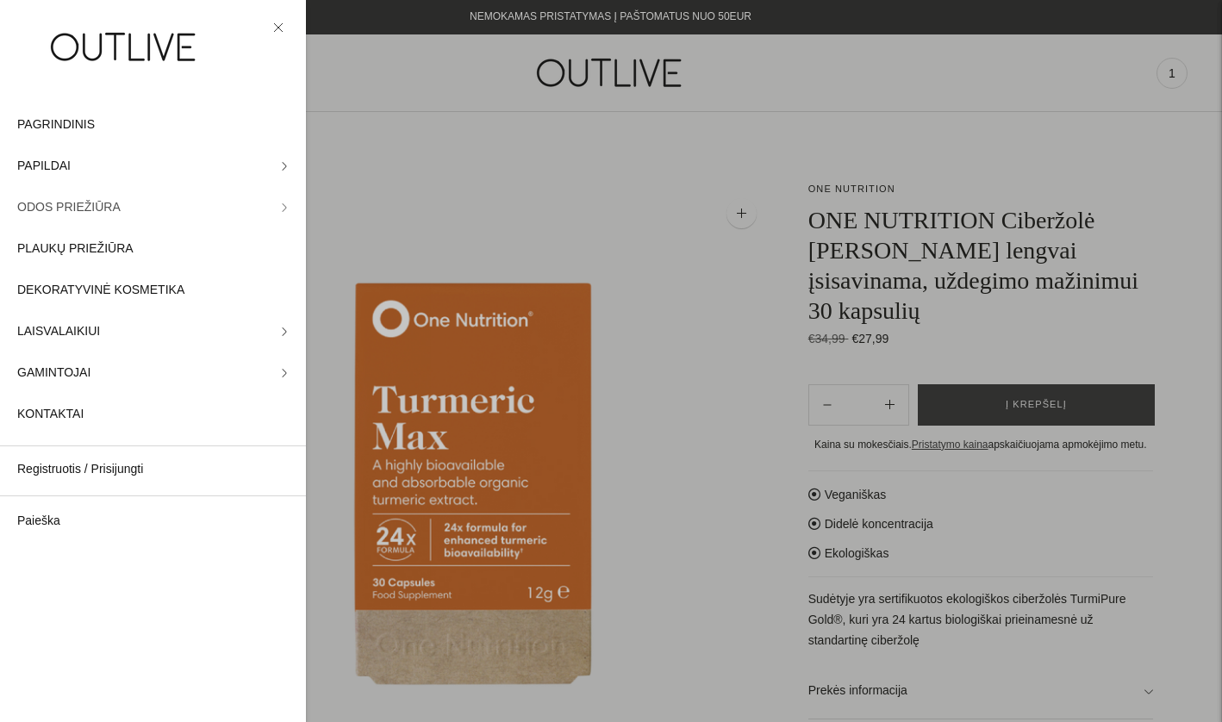
click at [97, 207] on span "ODOS PRIEŽIŪRA" at bounding box center [68, 207] width 103 height 21
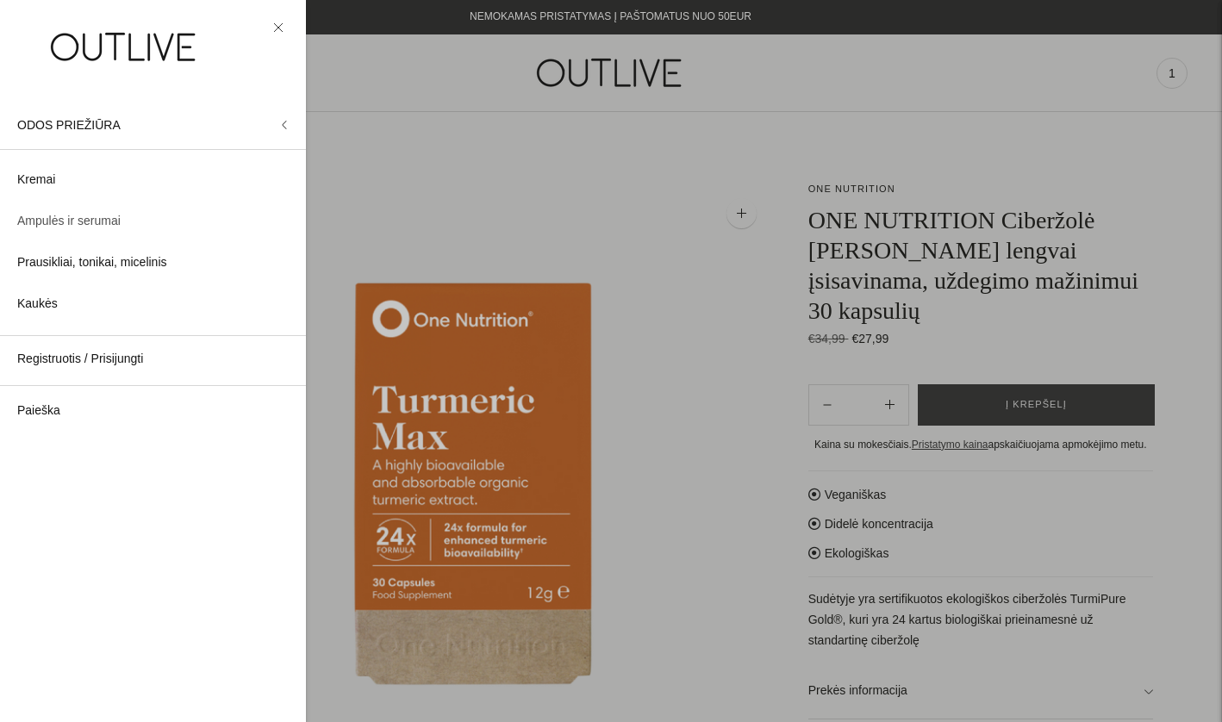
click at [102, 228] on span "Ampulės ir serumai" at bounding box center [68, 221] width 103 height 21
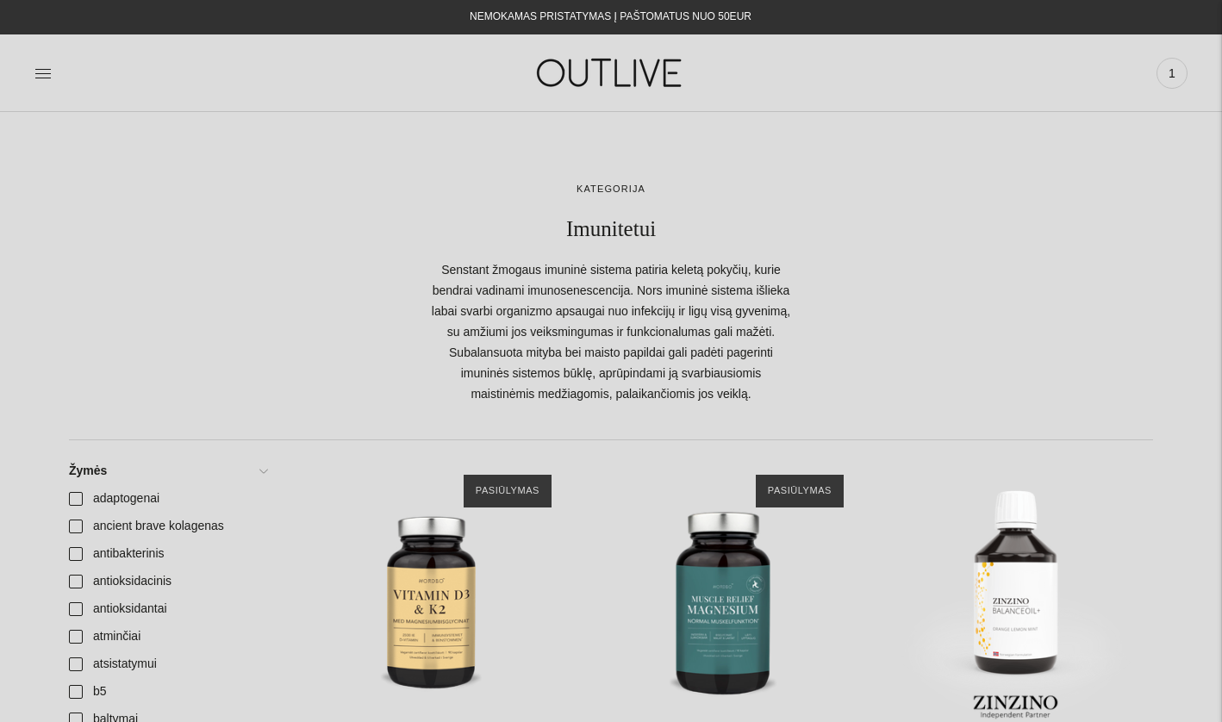
click at [289, 384] on div at bounding box center [611, 293] width 1084 height 224
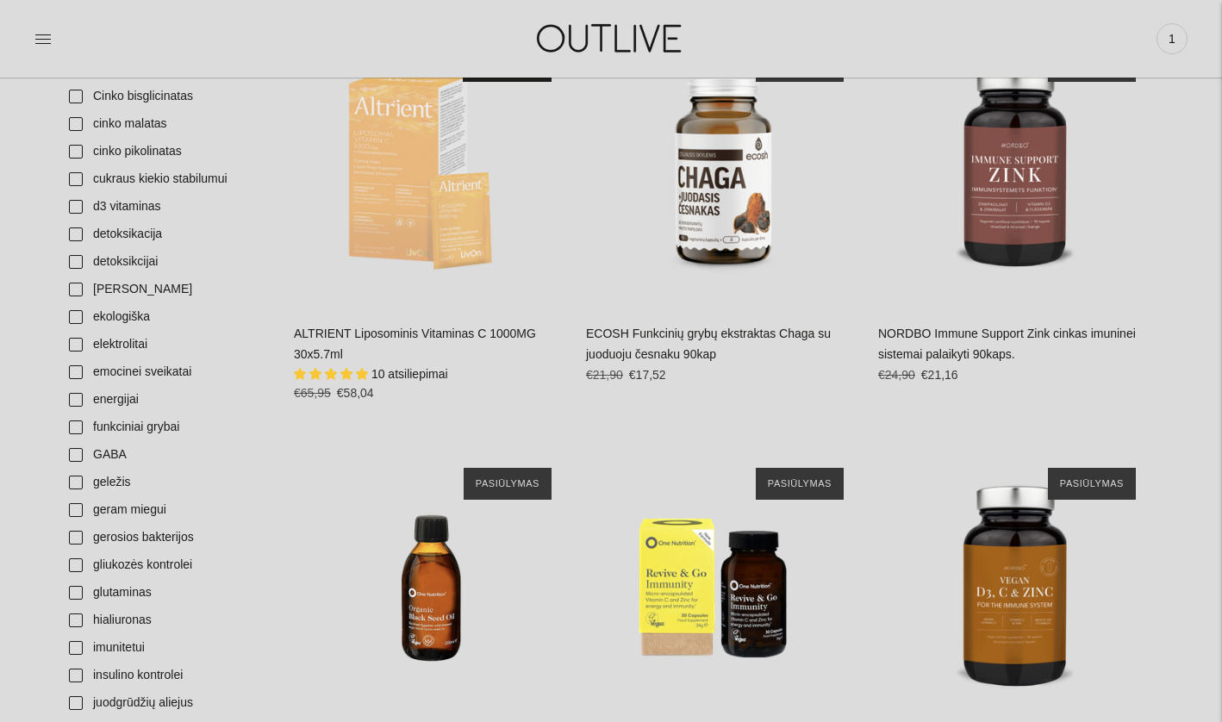
scroll to position [846, 0]
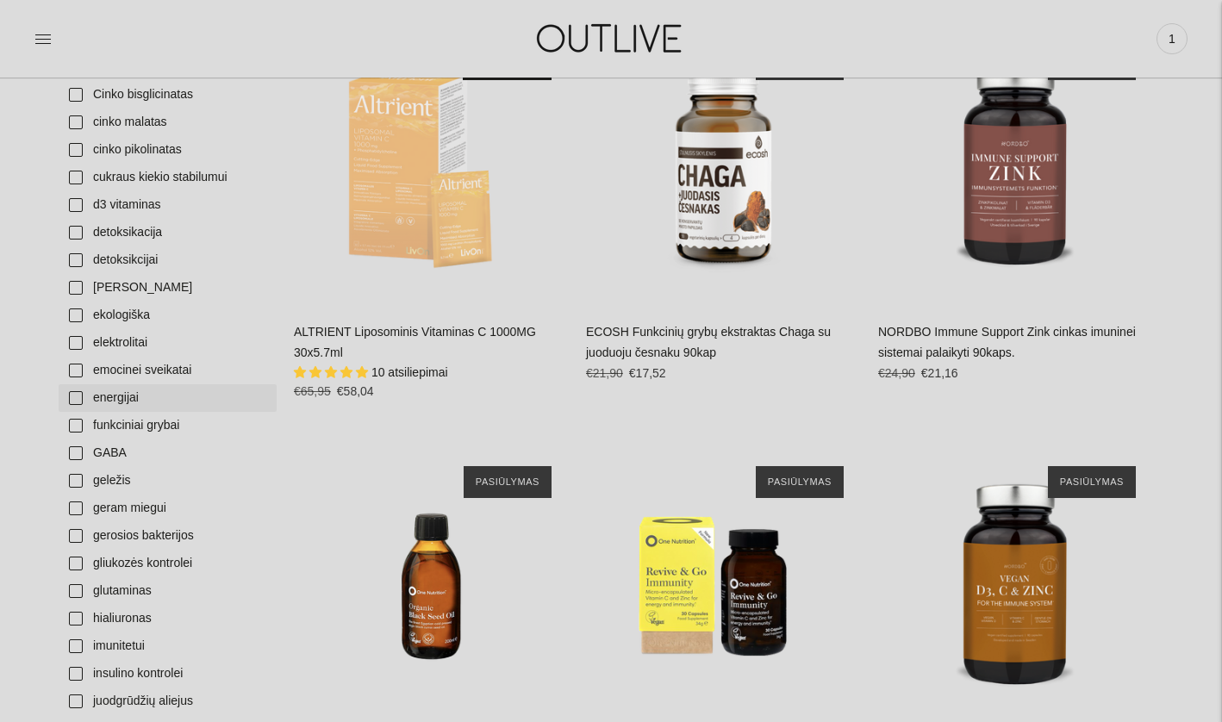
click at [274, 405] on link "energijai" at bounding box center [168, 398] width 218 height 28
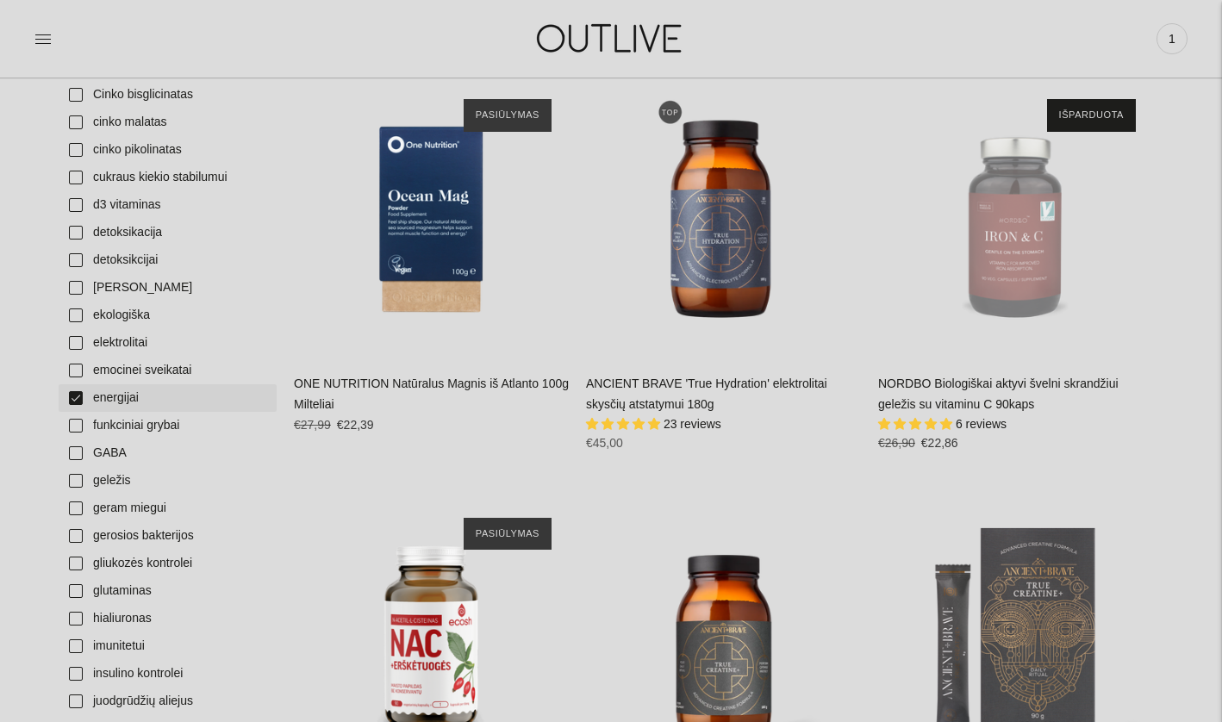
click at [129, 400] on link "energijai" at bounding box center [168, 398] width 218 height 28
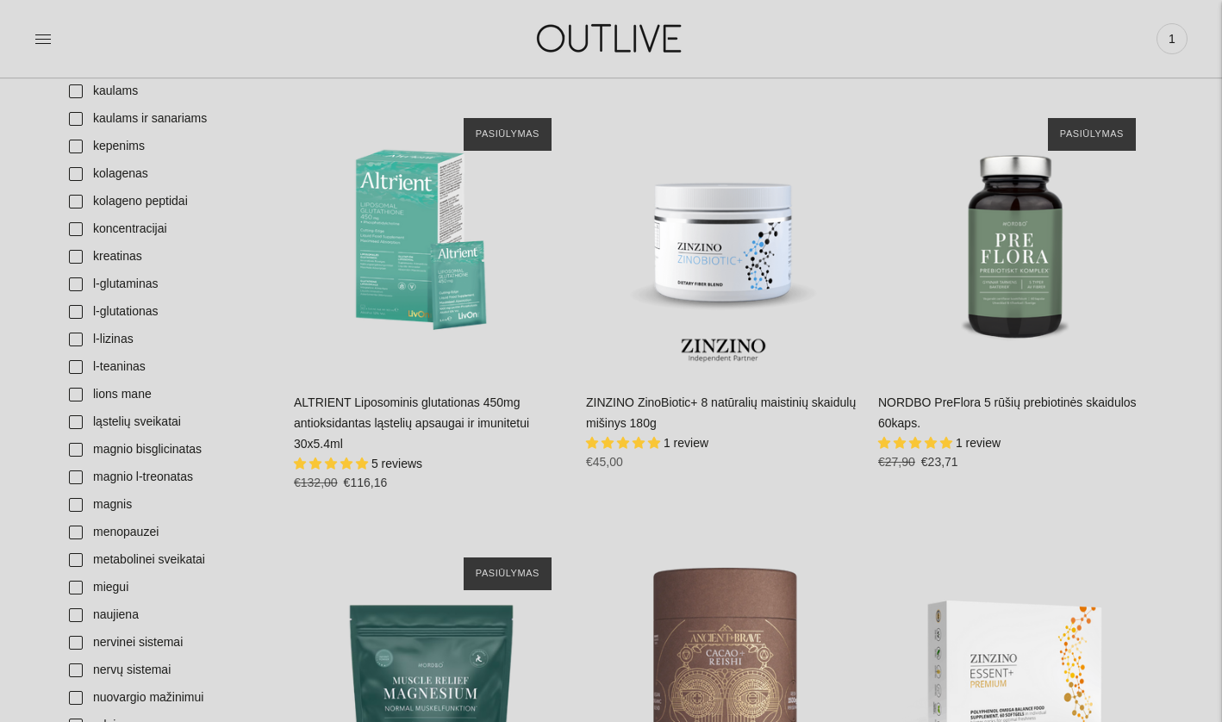
scroll to position [1599, 0]
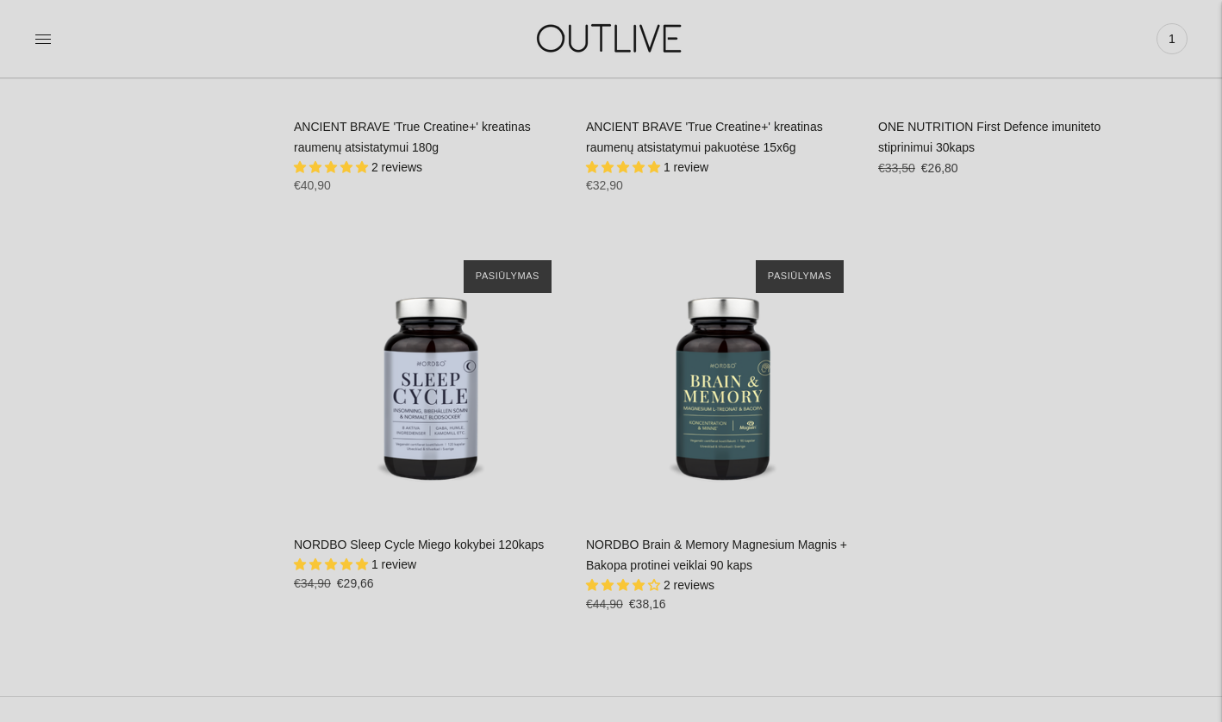
scroll to position [9015, 0]
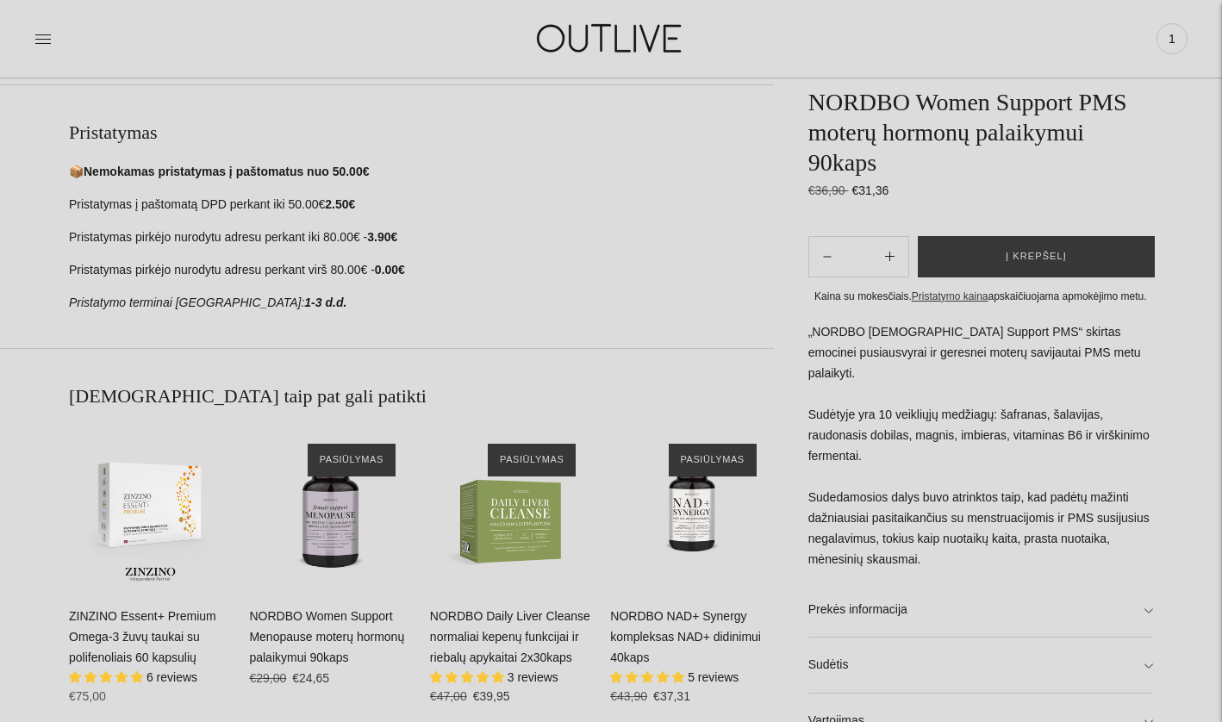
scroll to position [840, 0]
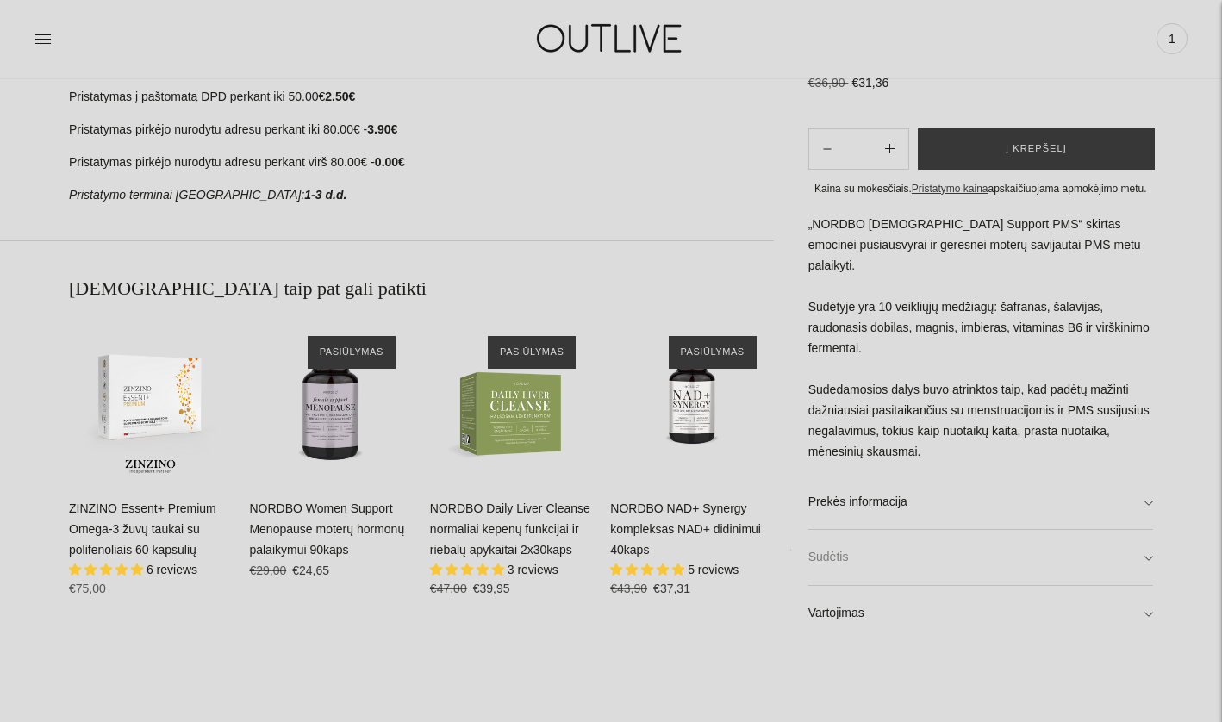
click at [898, 549] on link "Sudėtis" at bounding box center [981, 557] width 345 height 55
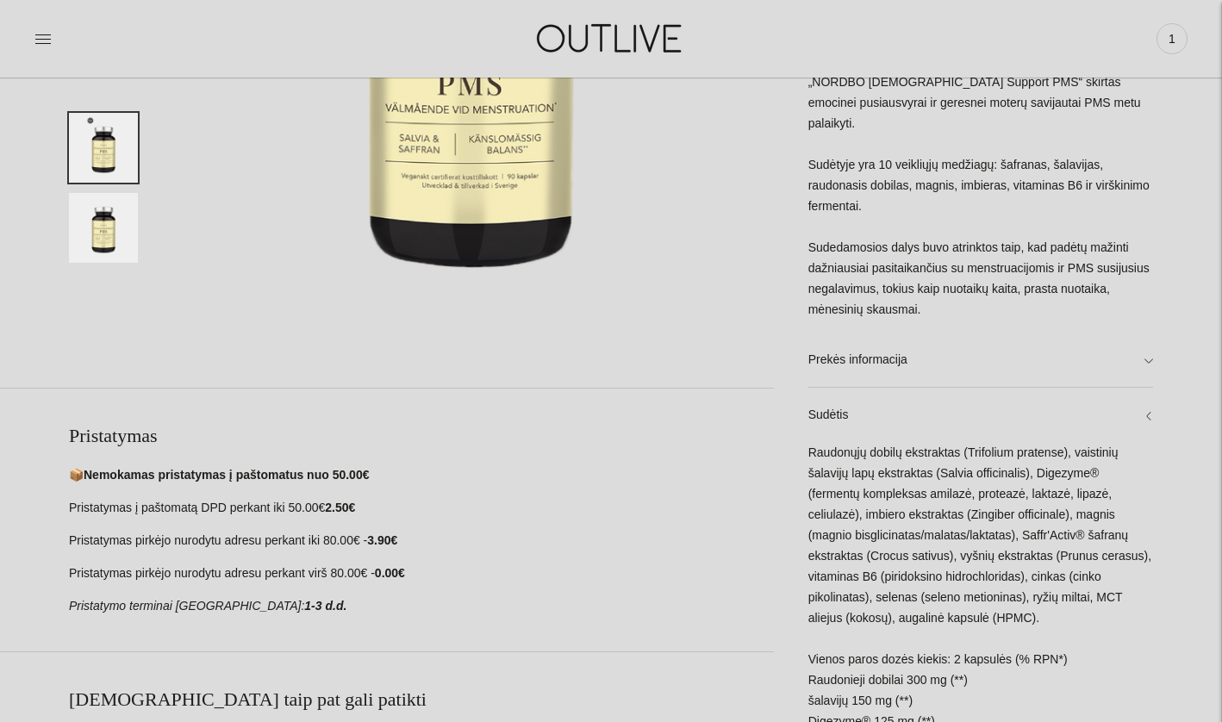
scroll to position [397, 0]
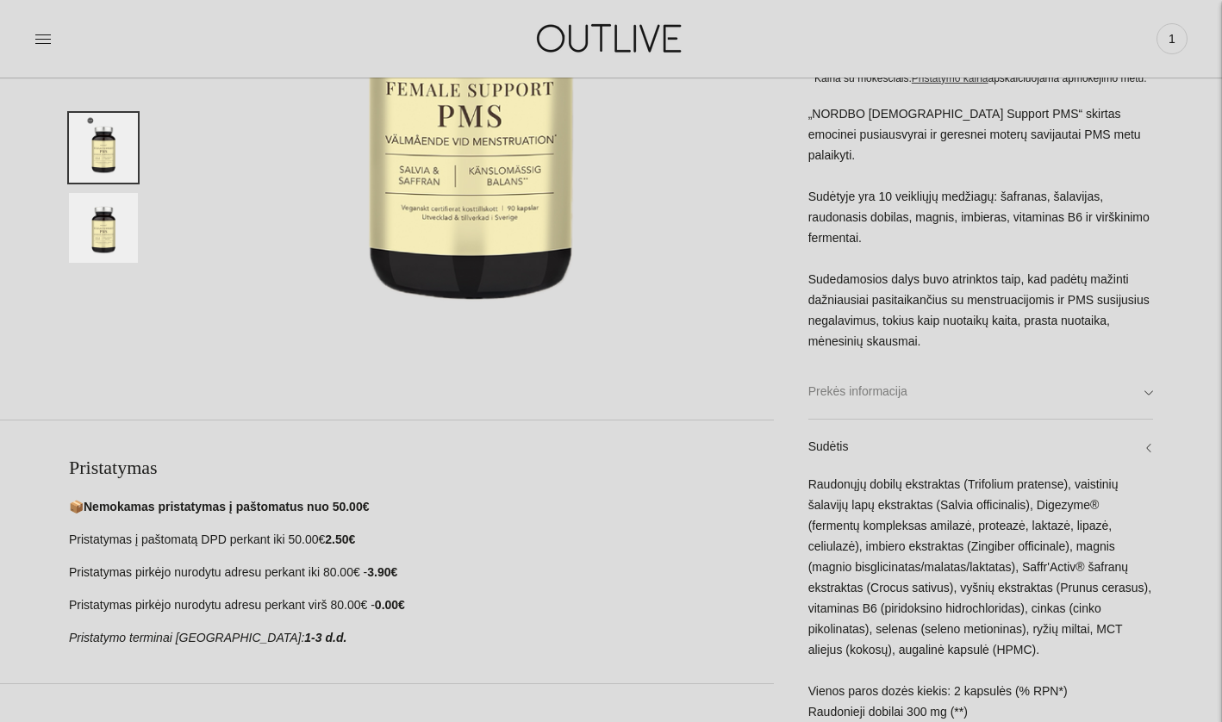
click at [920, 419] on link "Prekės informacija" at bounding box center [981, 391] width 345 height 55
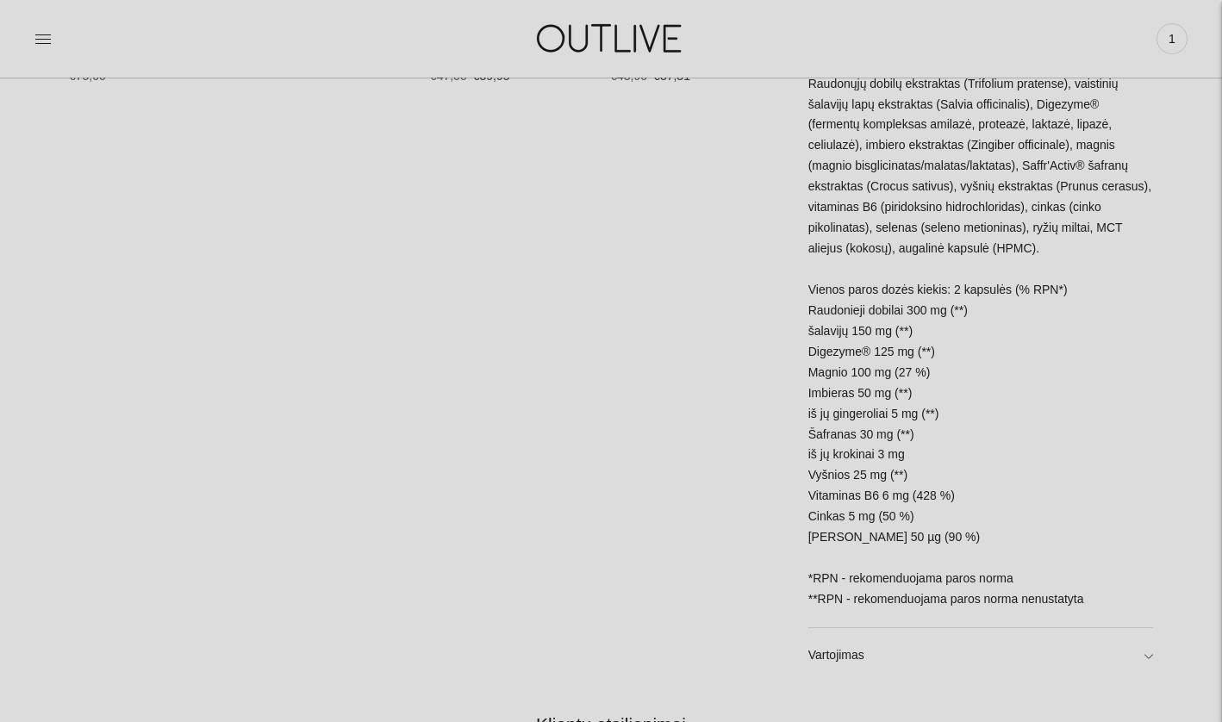
scroll to position [1360, 0]
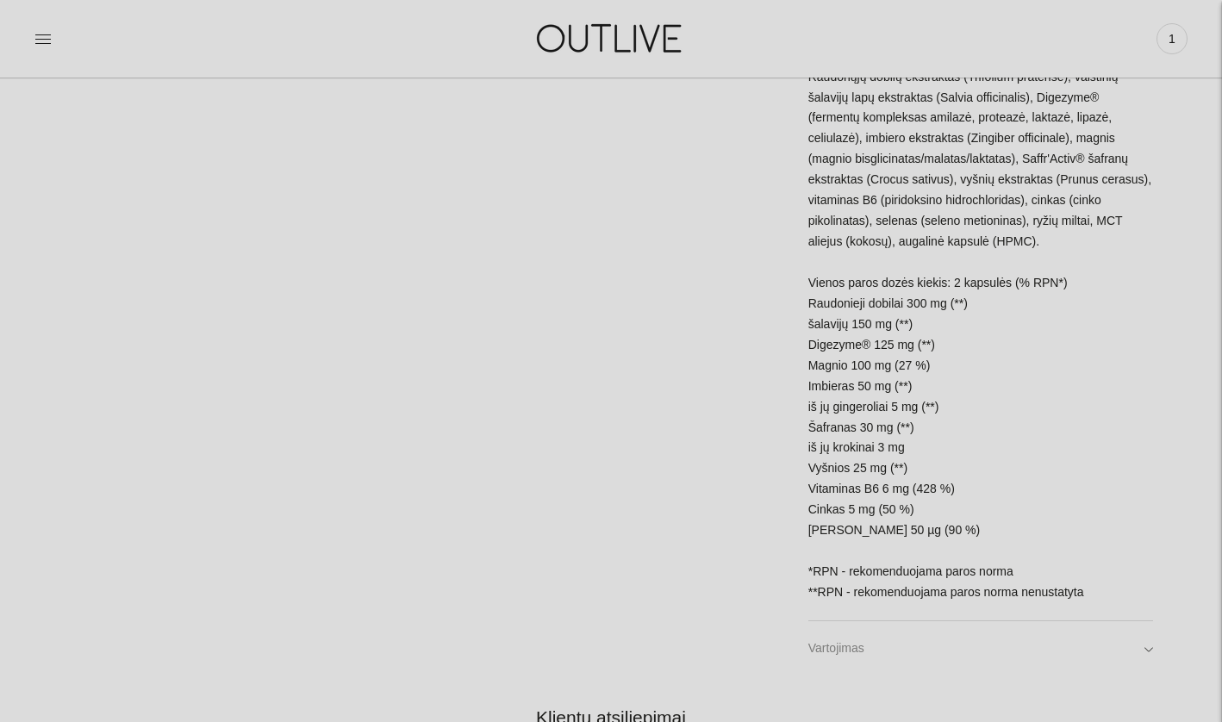
click at [917, 621] on link "Vartojimas" at bounding box center [981, 648] width 345 height 55
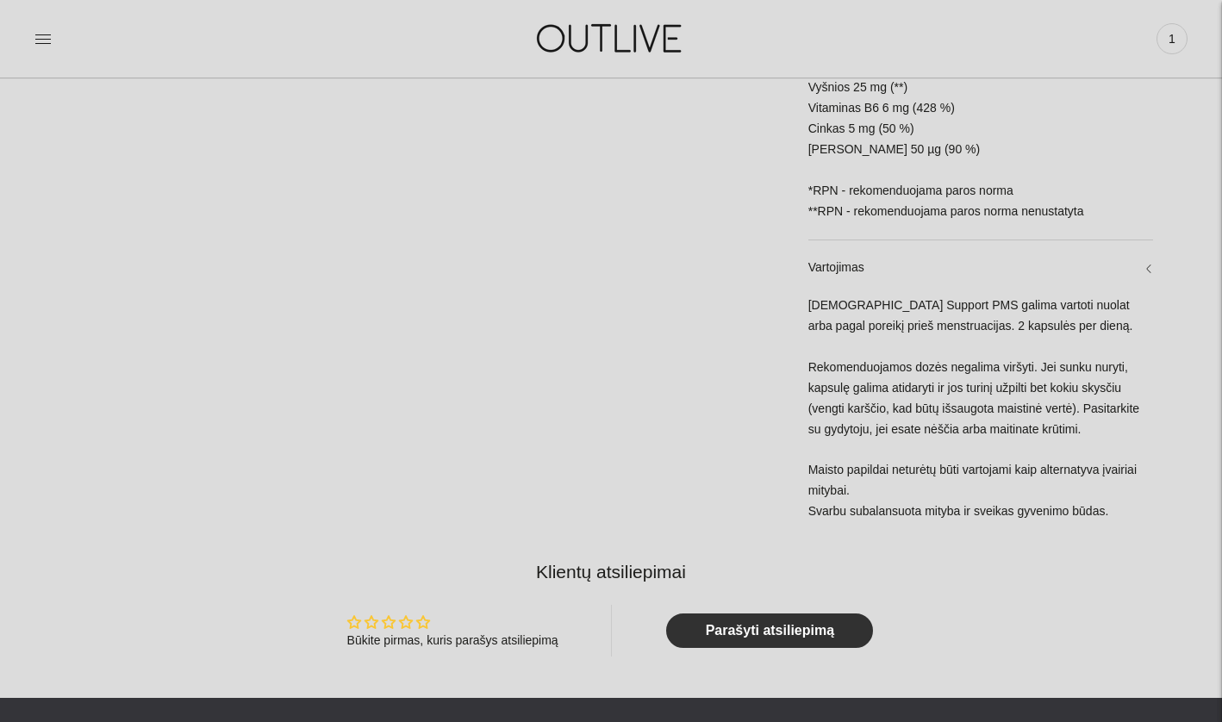
scroll to position [1741, 0]
click at [968, 336] on div "Female Support PMS galima vartoti nuolat arba pagal poreikį prieš menstruacijas…" at bounding box center [981, 418] width 345 height 244
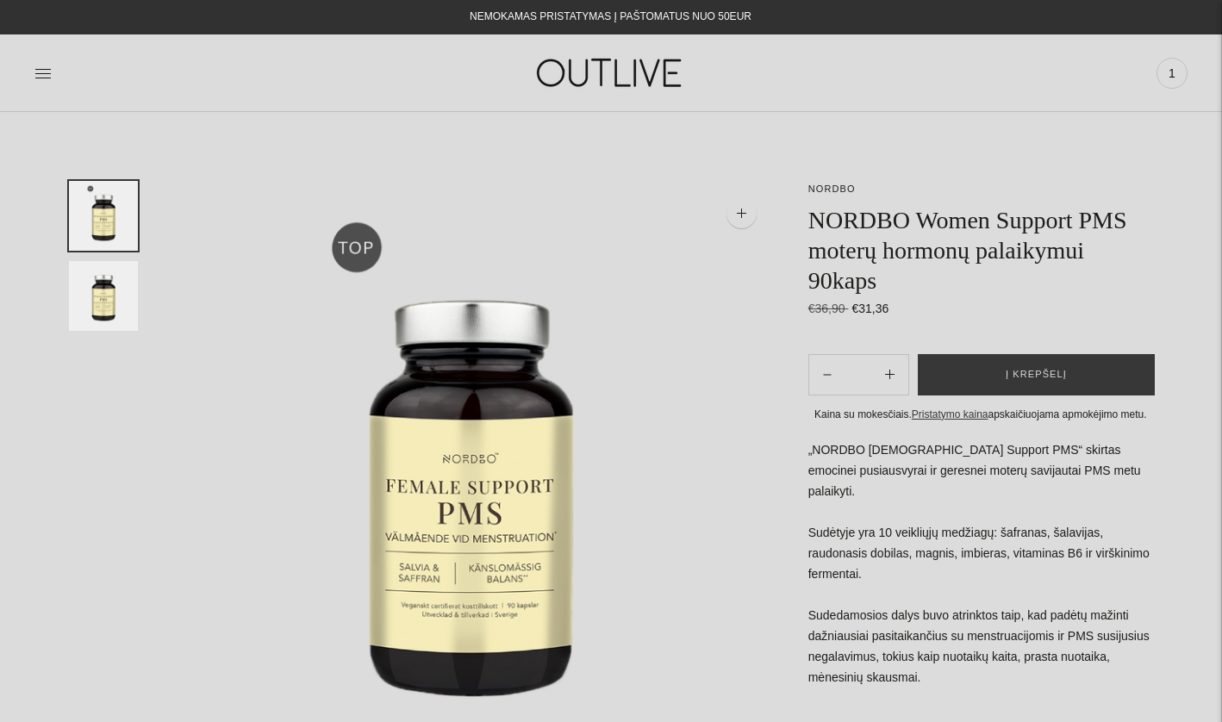
scroll to position [0, 0]
click at [488, 409] on img at bounding box center [473, 482] width 602 height 602
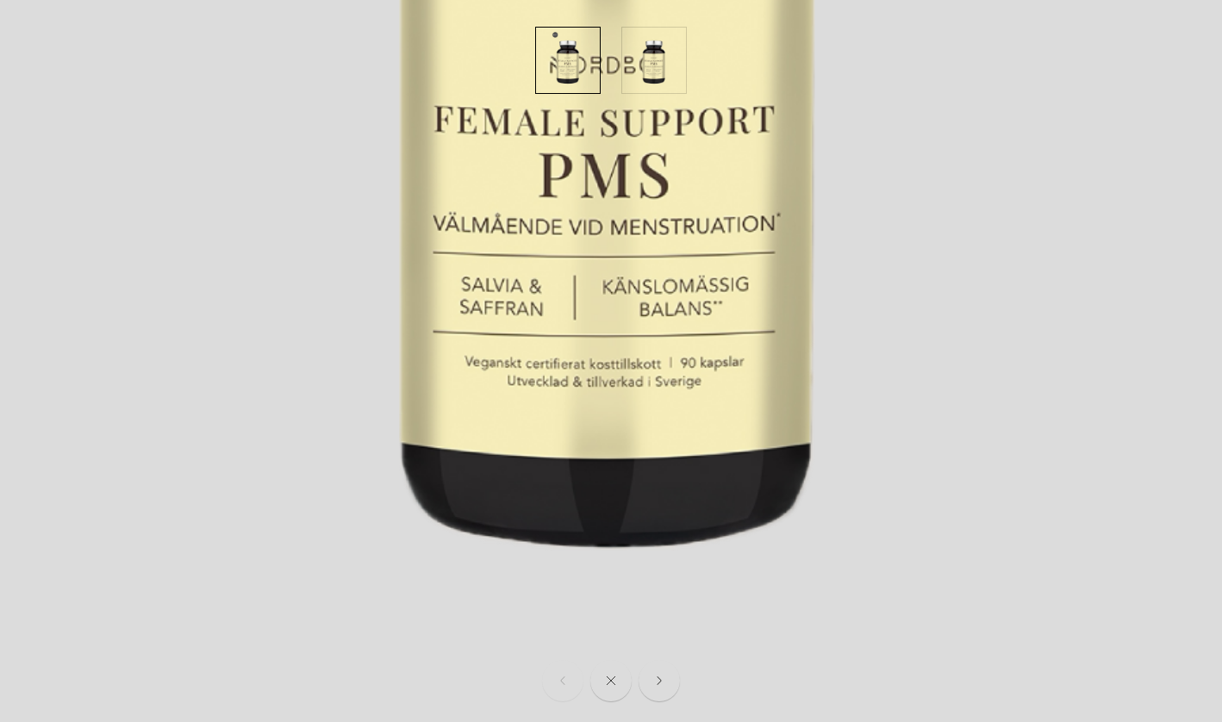
scroll to position [500, 0]
click at [658, 687] on button "Move to next carousel slide" at bounding box center [660, 682] width 46 height 46
click at [620, 685] on button "Close" at bounding box center [612, 682] width 46 height 46
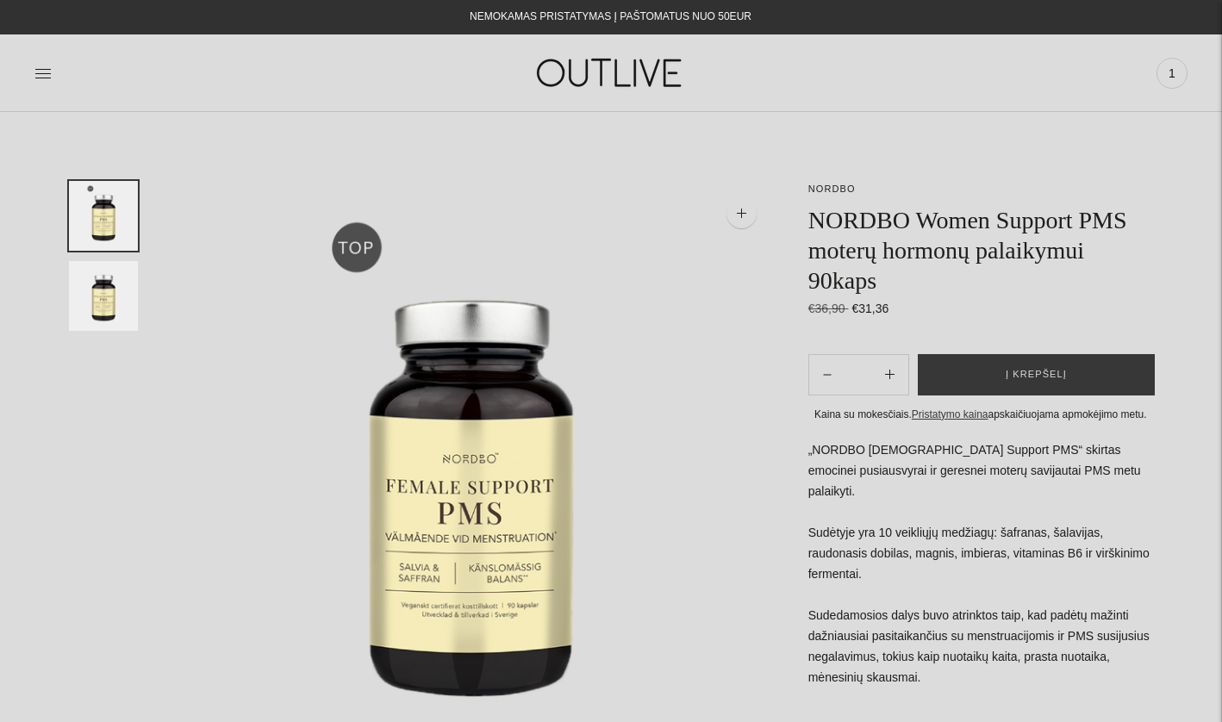
scroll to position [0, 0]
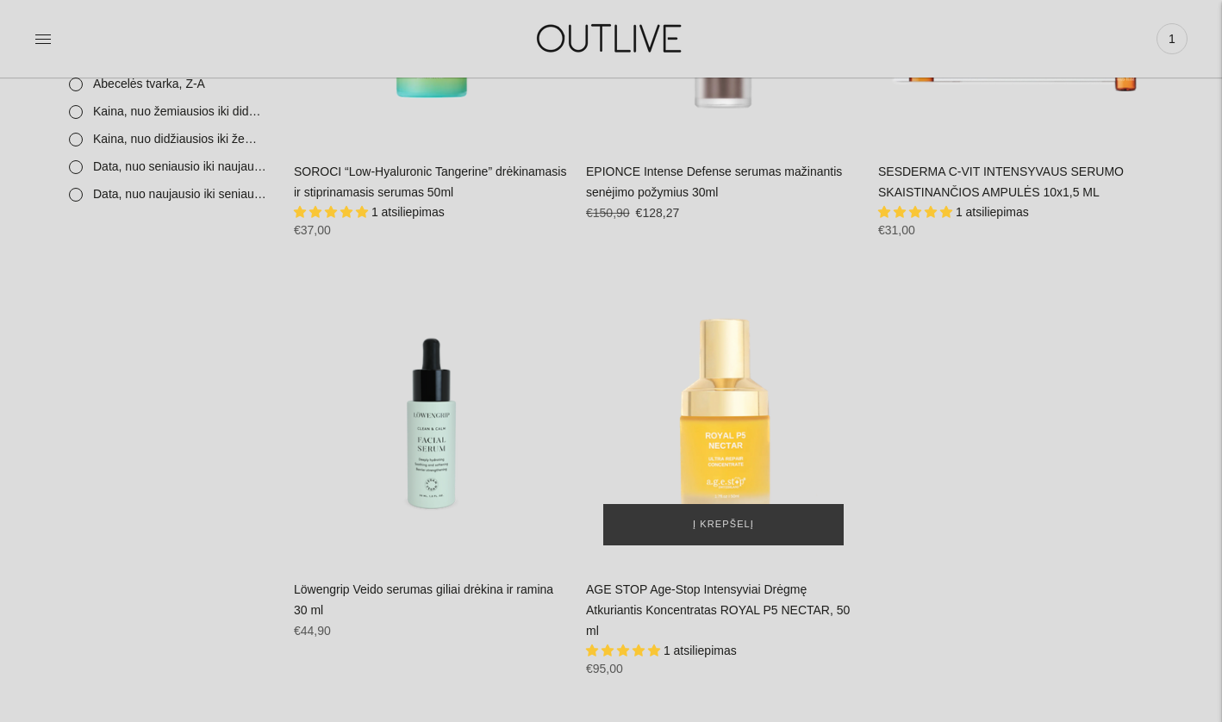
scroll to position [2183, 0]
